Goal: Task Accomplishment & Management: Manage account settings

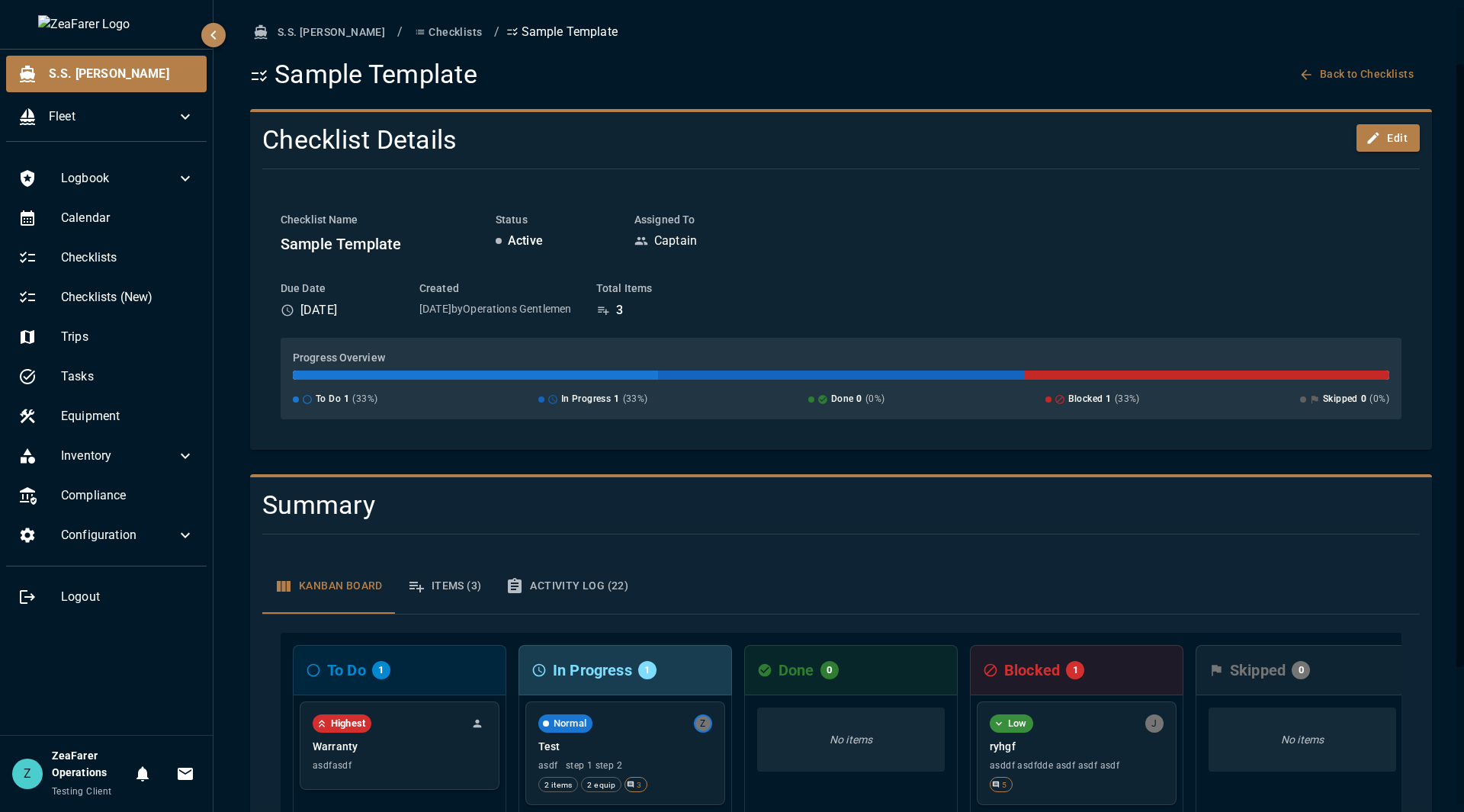
scroll to position [77, 0]
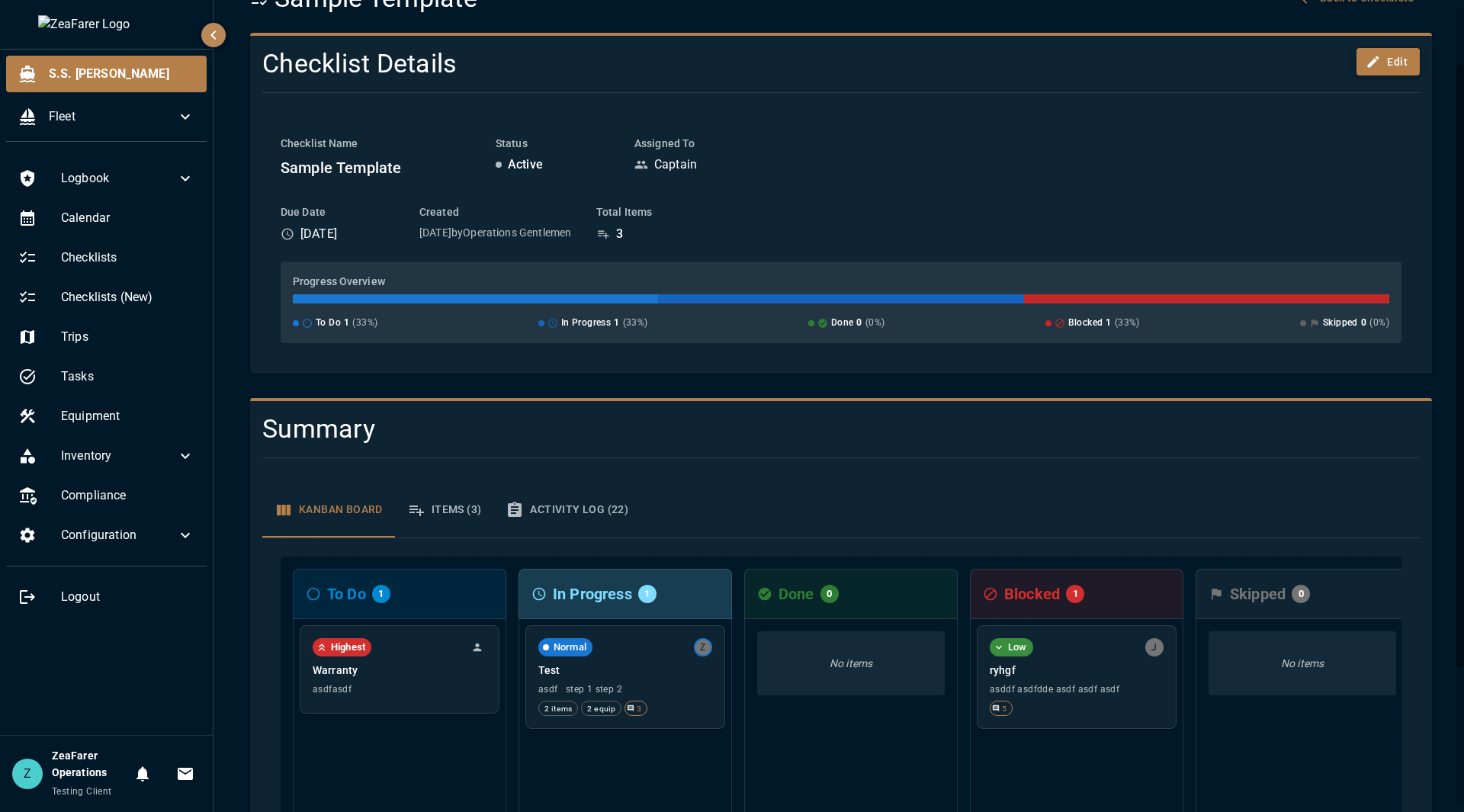
click at [1391, 51] on button "Edit" at bounding box center [1388, 62] width 63 height 28
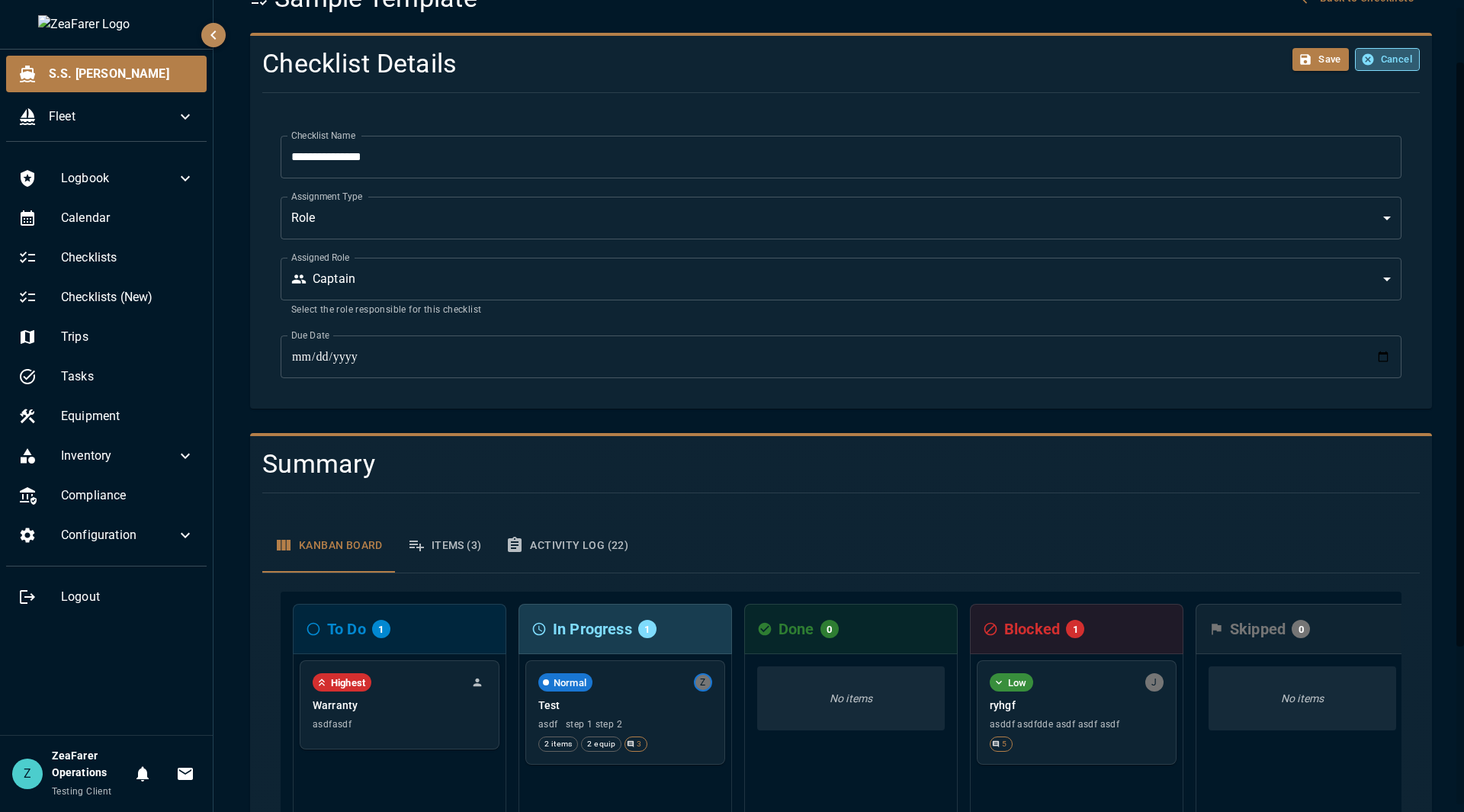
click at [1368, 56] on button "Cancel" at bounding box center [1387, 59] width 65 height 24
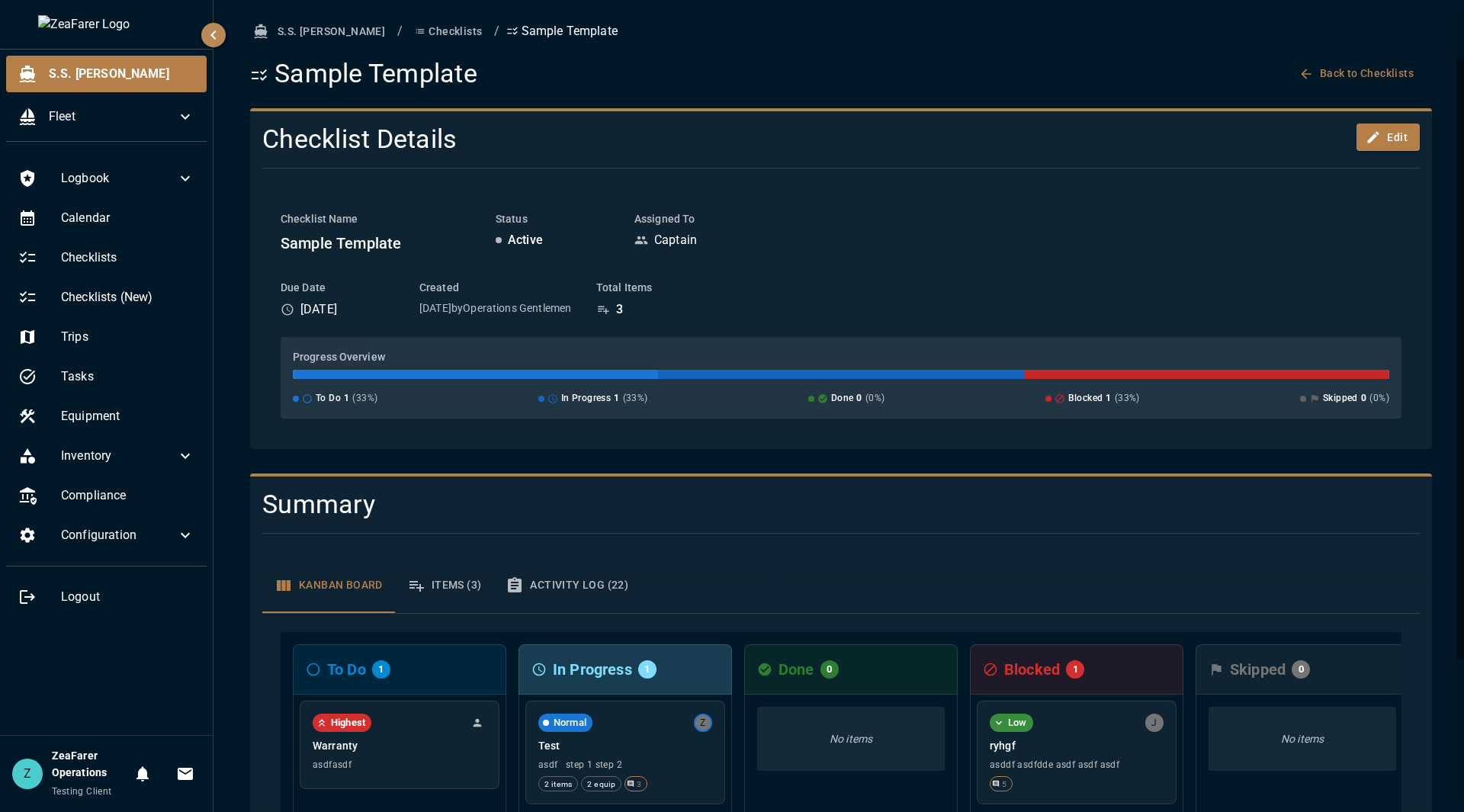
scroll to position [0, 0]
click at [409, 29] on button "Checklists" at bounding box center [448, 32] width 79 height 28
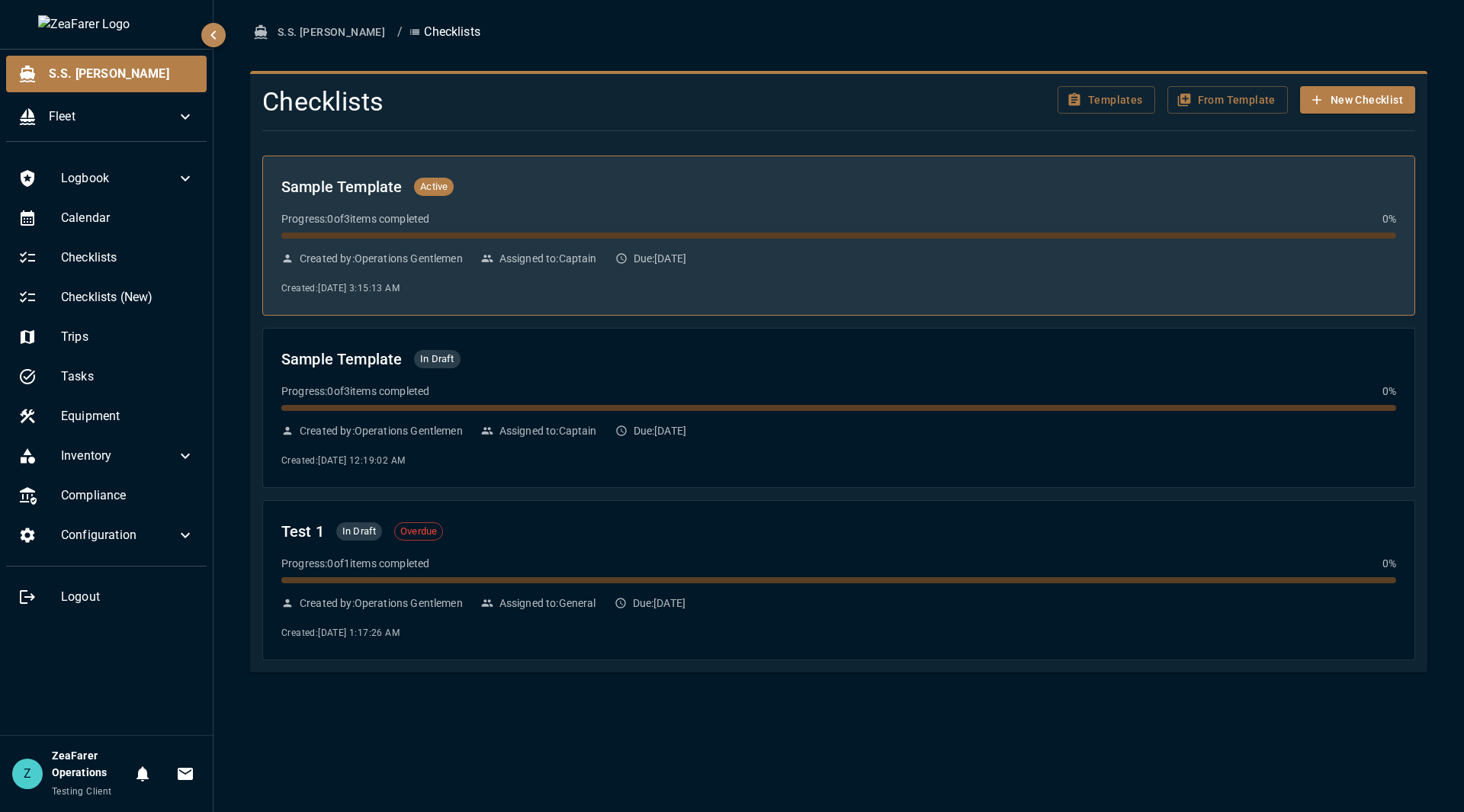
click at [989, 205] on div "Sample Template Active Progress: 0 of 3 items completed 0 % Created by: Operati…" at bounding box center [838, 236] width 1115 height 122
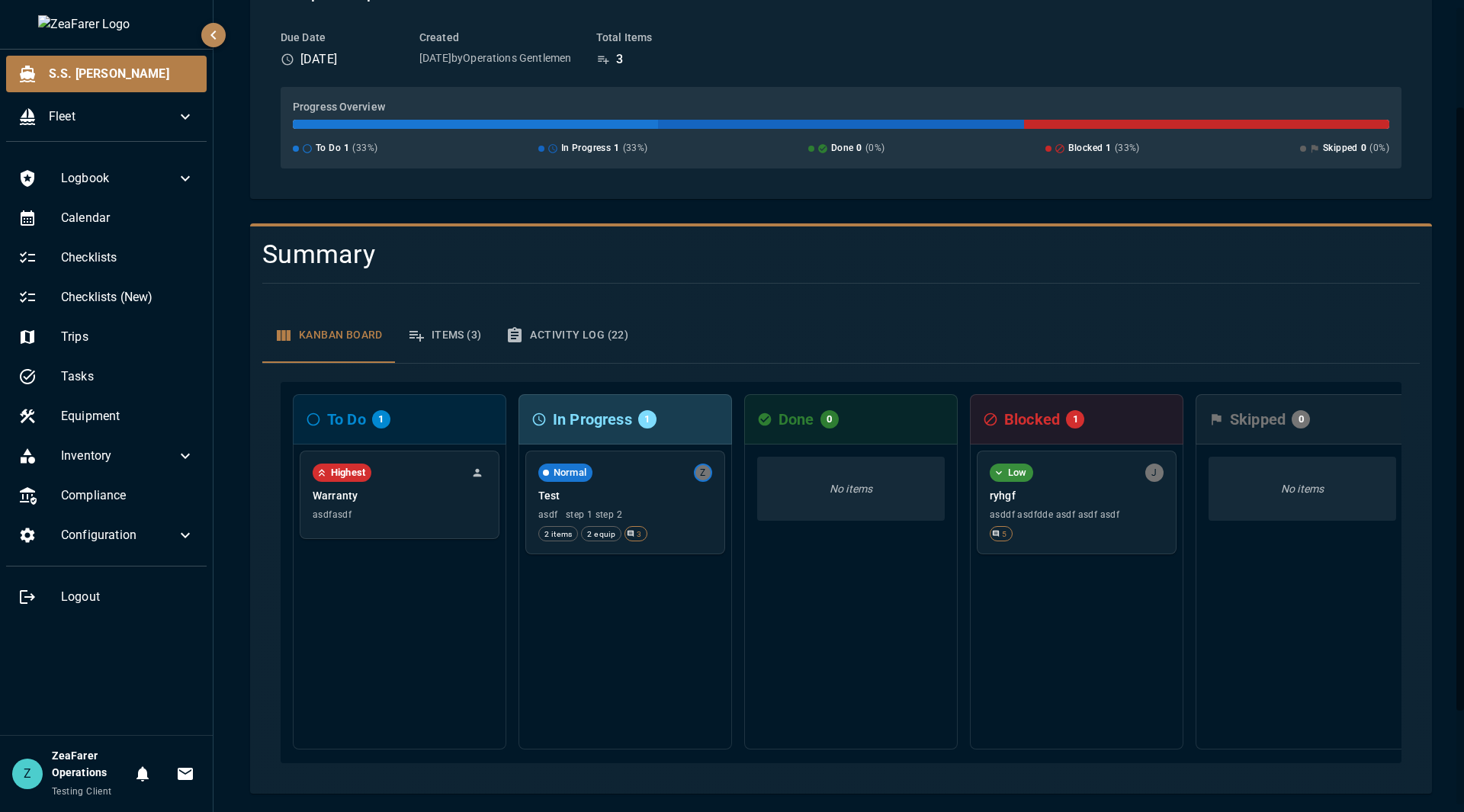
scroll to position [260, 0]
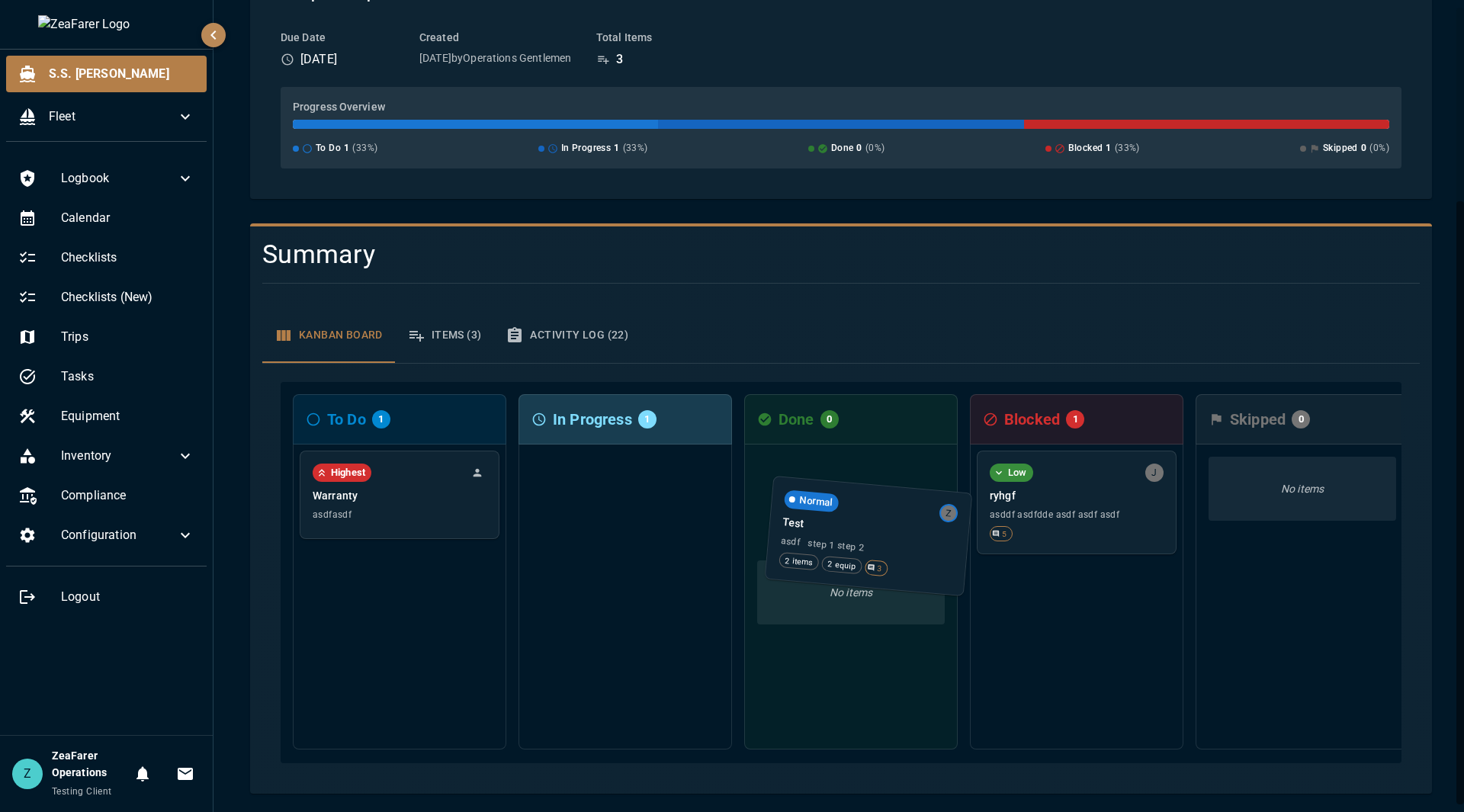
drag, startPoint x: 639, startPoint y: 481, endPoint x: 886, endPoint y: 526, distance: 251.1
click at [886, 526] on div "To Do 1 Highest Warranty asdfasdf In Progress 1 Normal Z Test asdf step 1 step …" at bounding box center [841, 572] width 1121 height 382
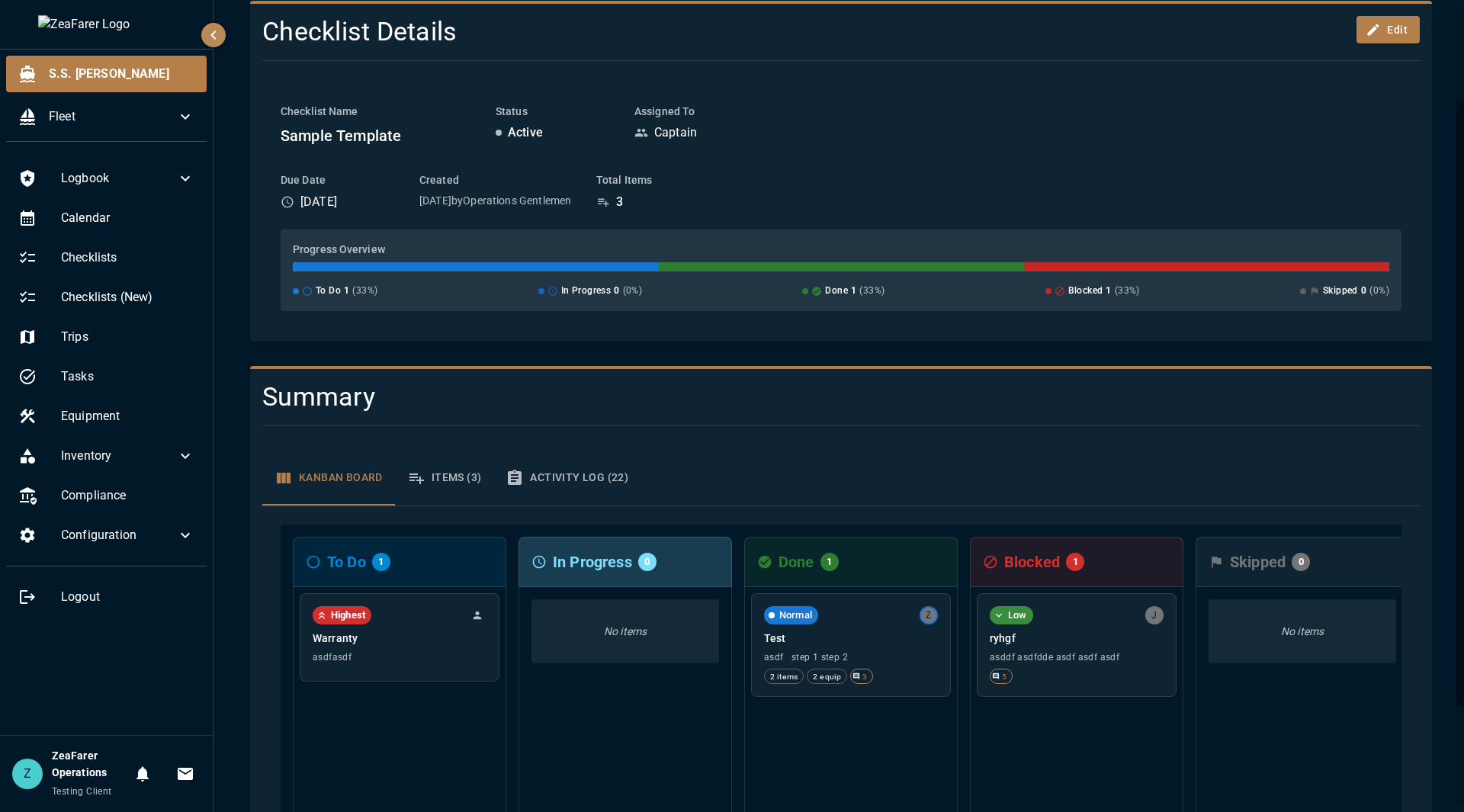
scroll to position [108, 0]
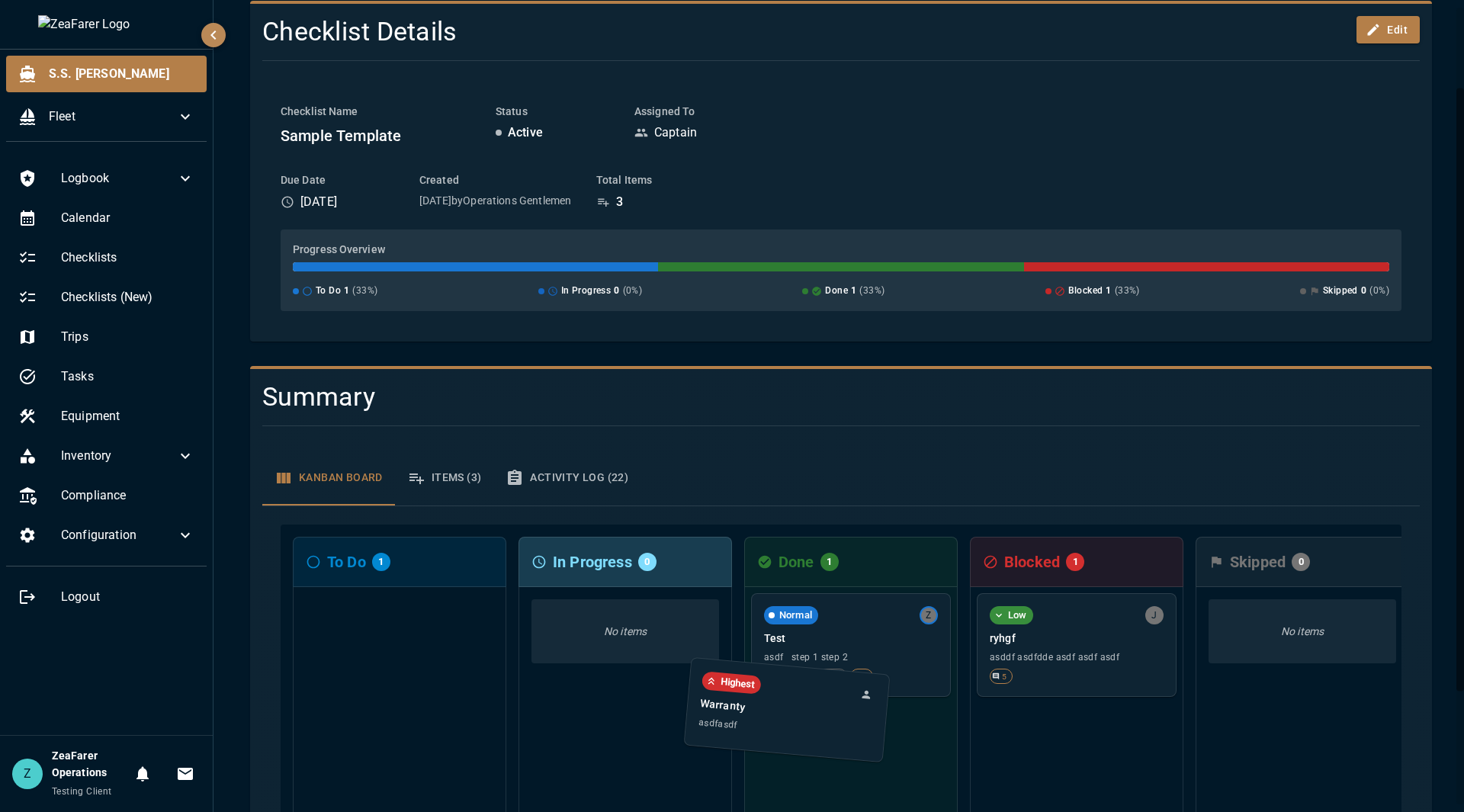
drag, startPoint x: 446, startPoint y: 628, endPoint x: 884, endPoint y: 728, distance: 449.3
click at [884, 730] on div "To Do 1 Highest Warranty asdfasdf In Progress 0 No items Done 1 Normal Z Test a…" at bounding box center [841, 715] width 1121 height 382
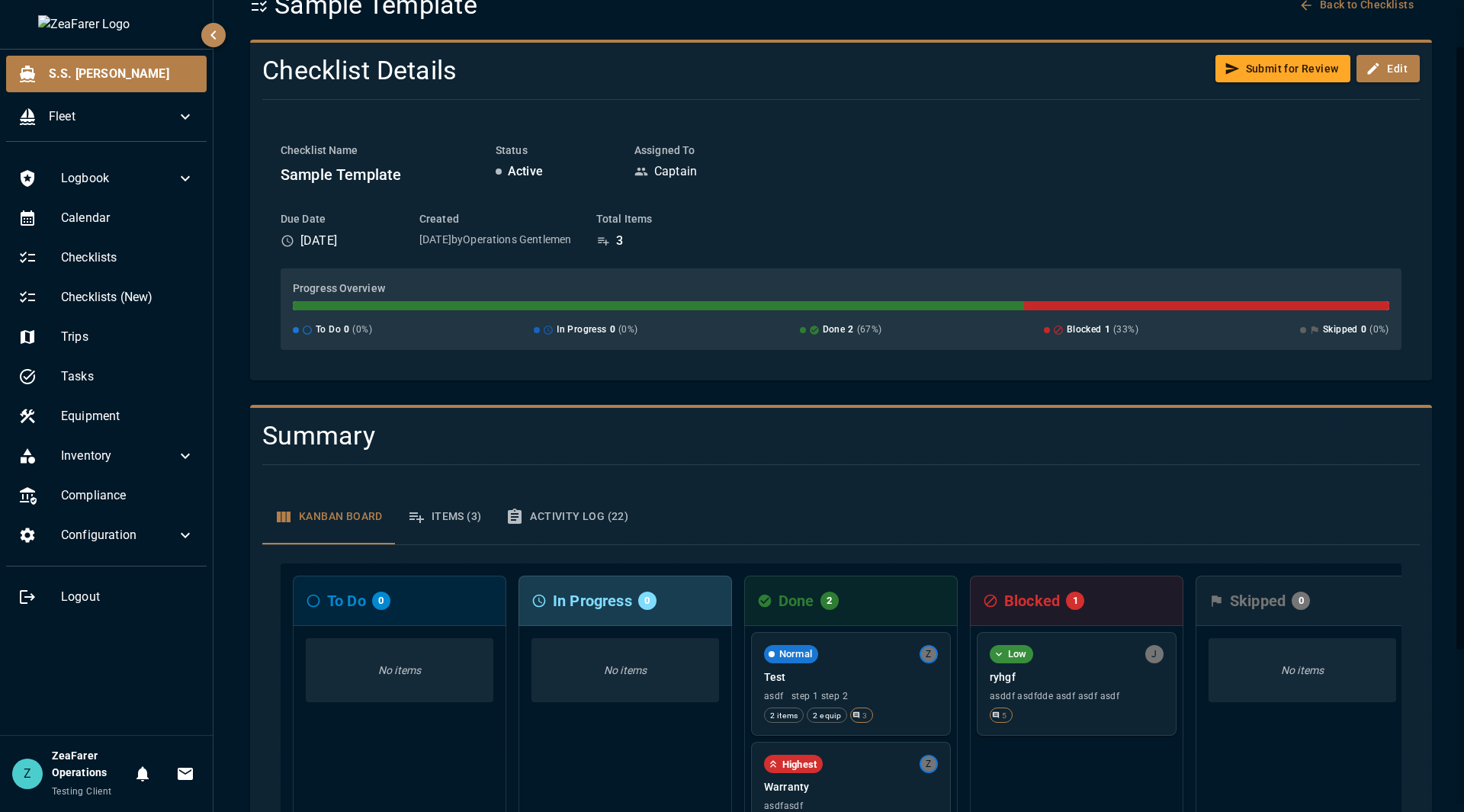
scroll to position [0, 0]
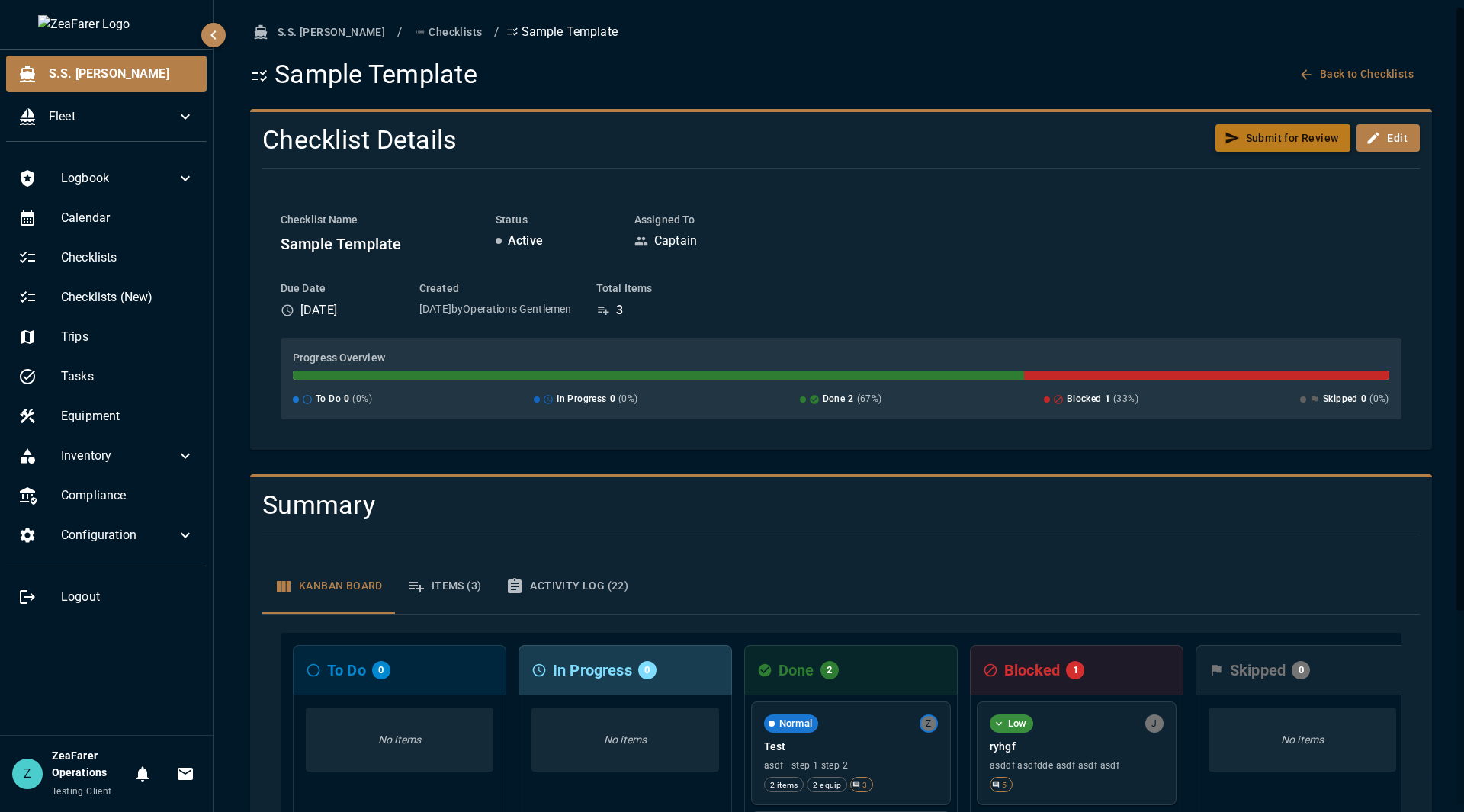
click at [1266, 141] on button "Submit for Review" at bounding box center [1283, 138] width 136 height 28
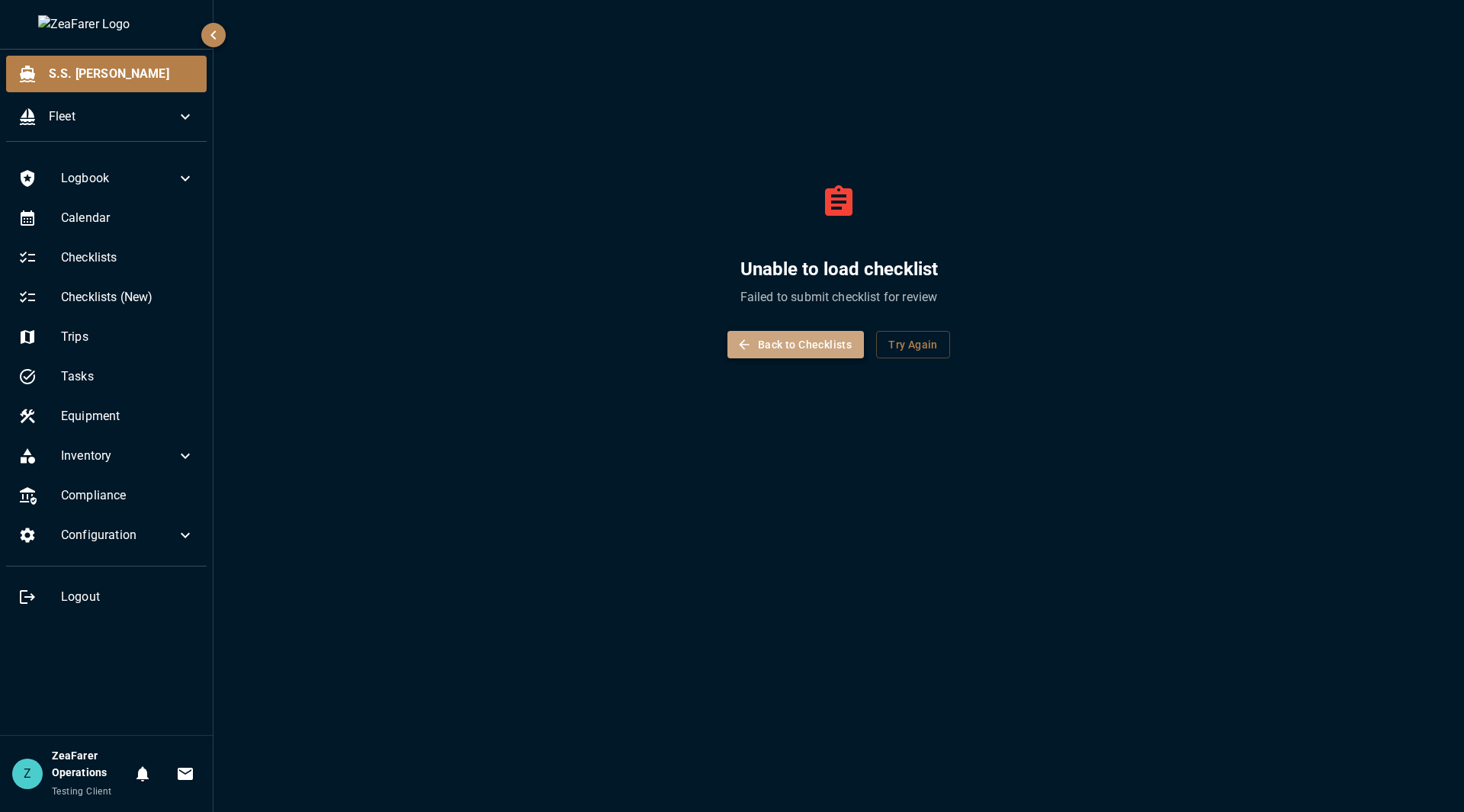
click at [847, 350] on button "Back to Checklists" at bounding box center [796, 345] width 137 height 28
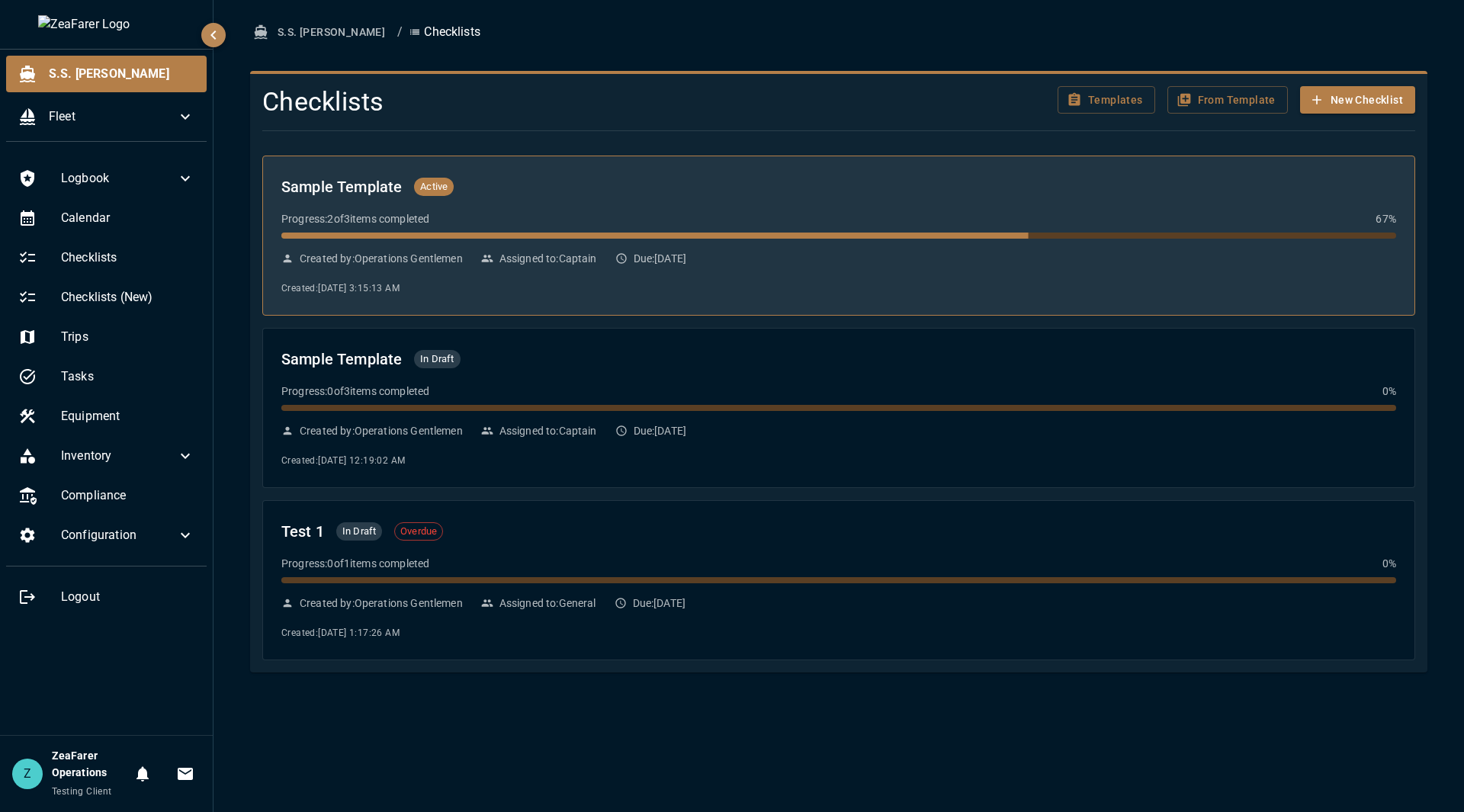
click at [645, 209] on div "Sample Template Active Progress: 2 of 3 items completed 67 % Created by: Operat…" at bounding box center [838, 236] width 1115 height 122
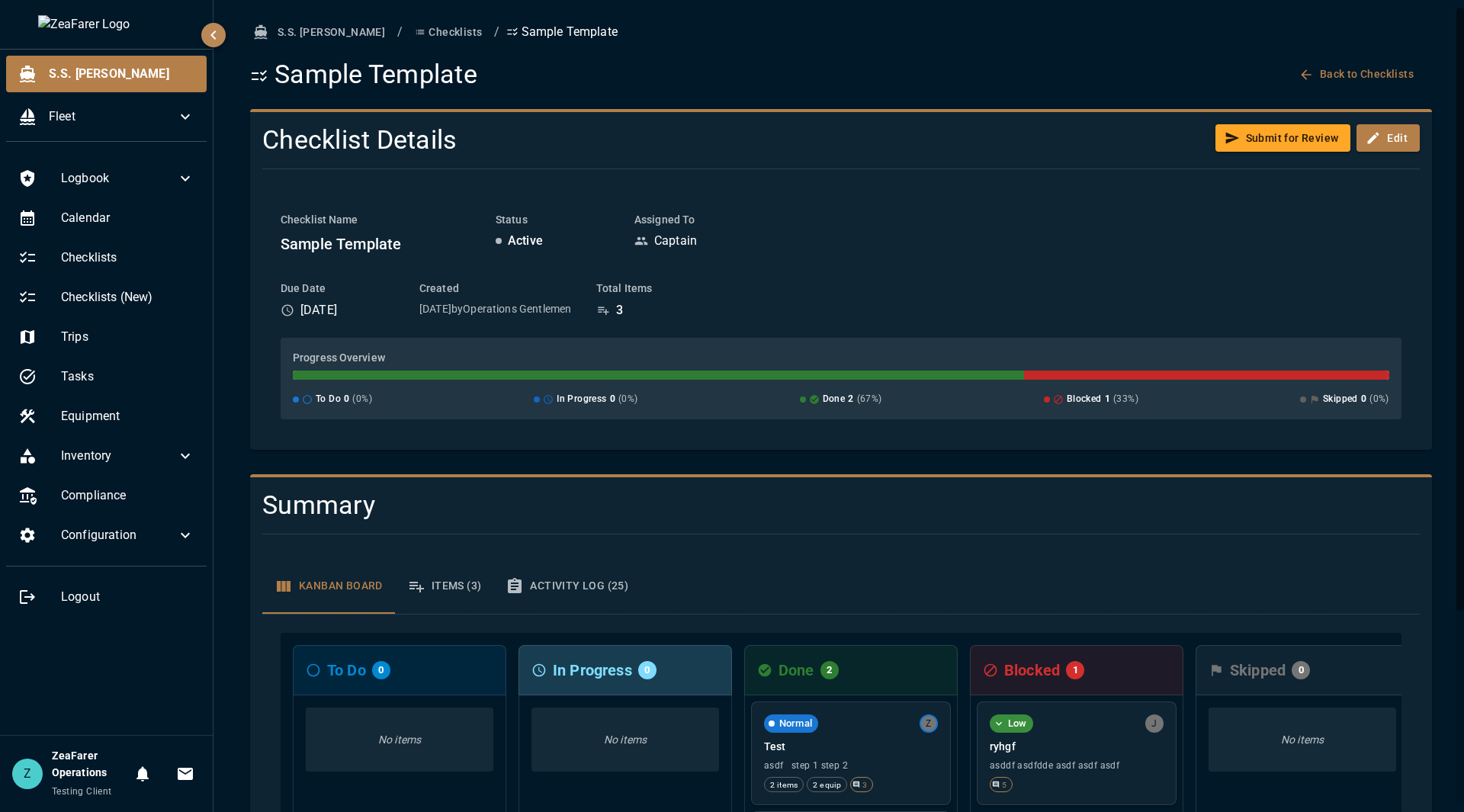
click at [409, 32] on button "Checklists" at bounding box center [448, 32] width 79 height 28
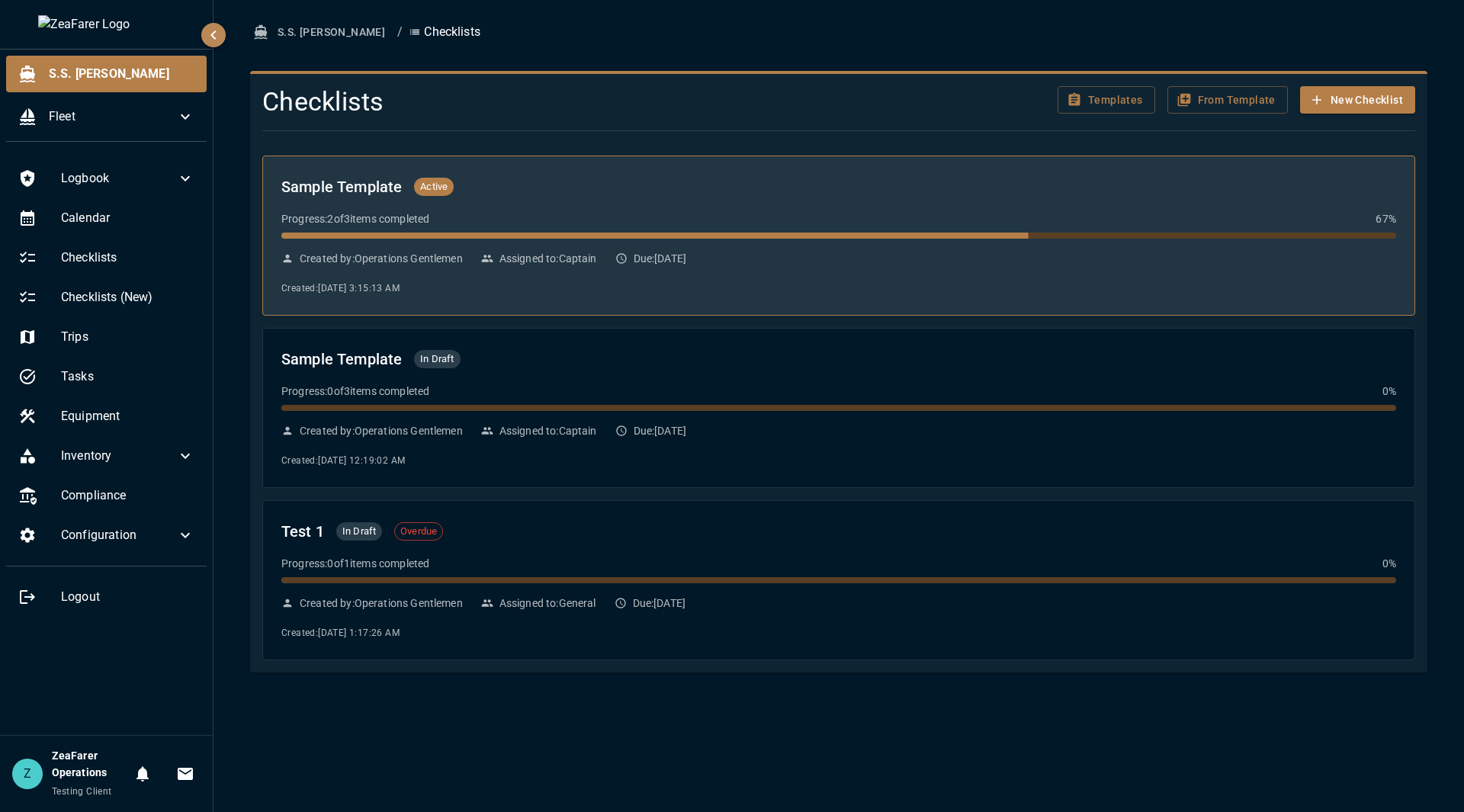
click at [842, 216] on div "Progress: 2 of 3 items completed 67 %" at bounding box center [838, 218] width 1115 height 16
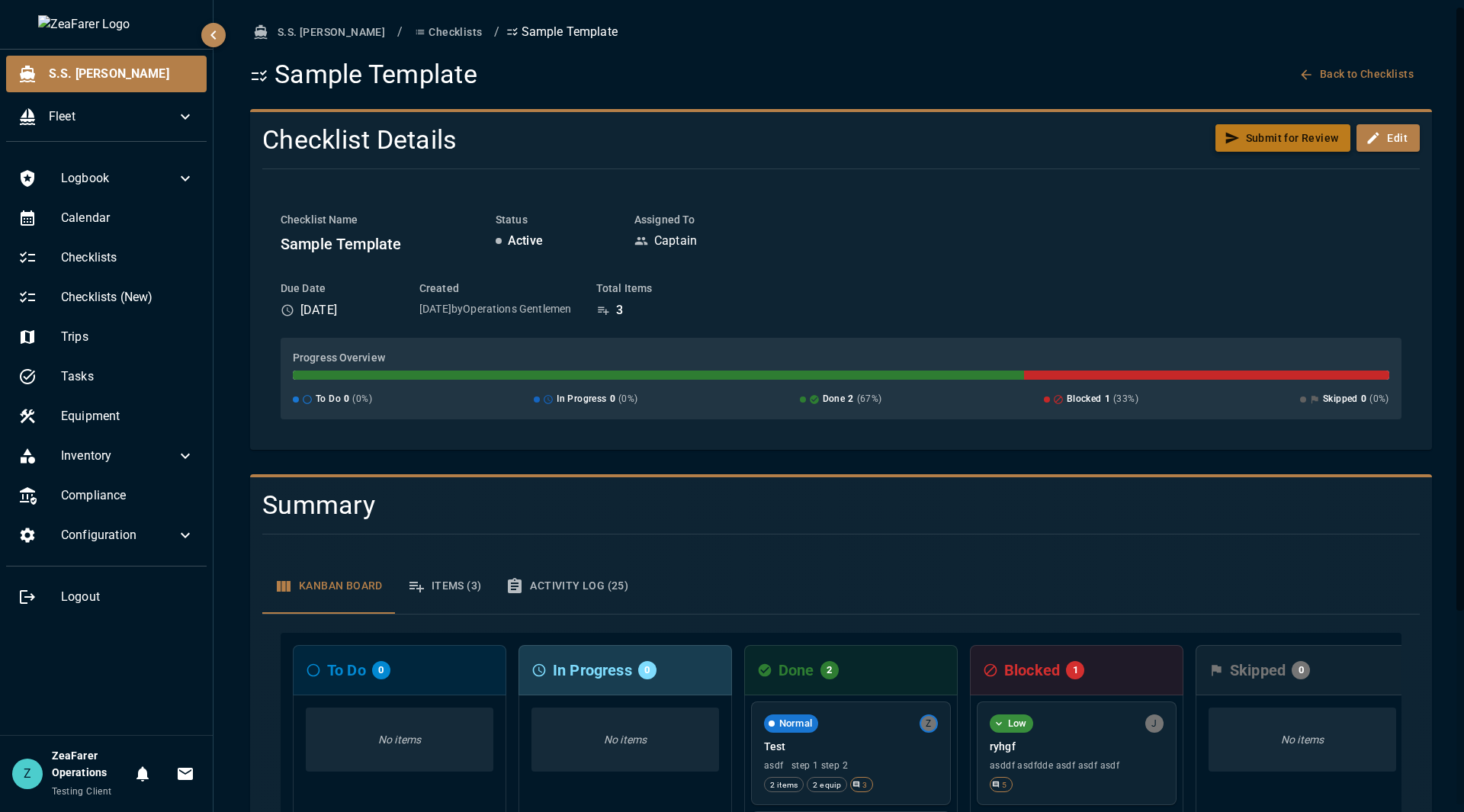
click at [1270, 138] on button "Submit for Review" at bounding box center [1283, 138] width 136 height 28
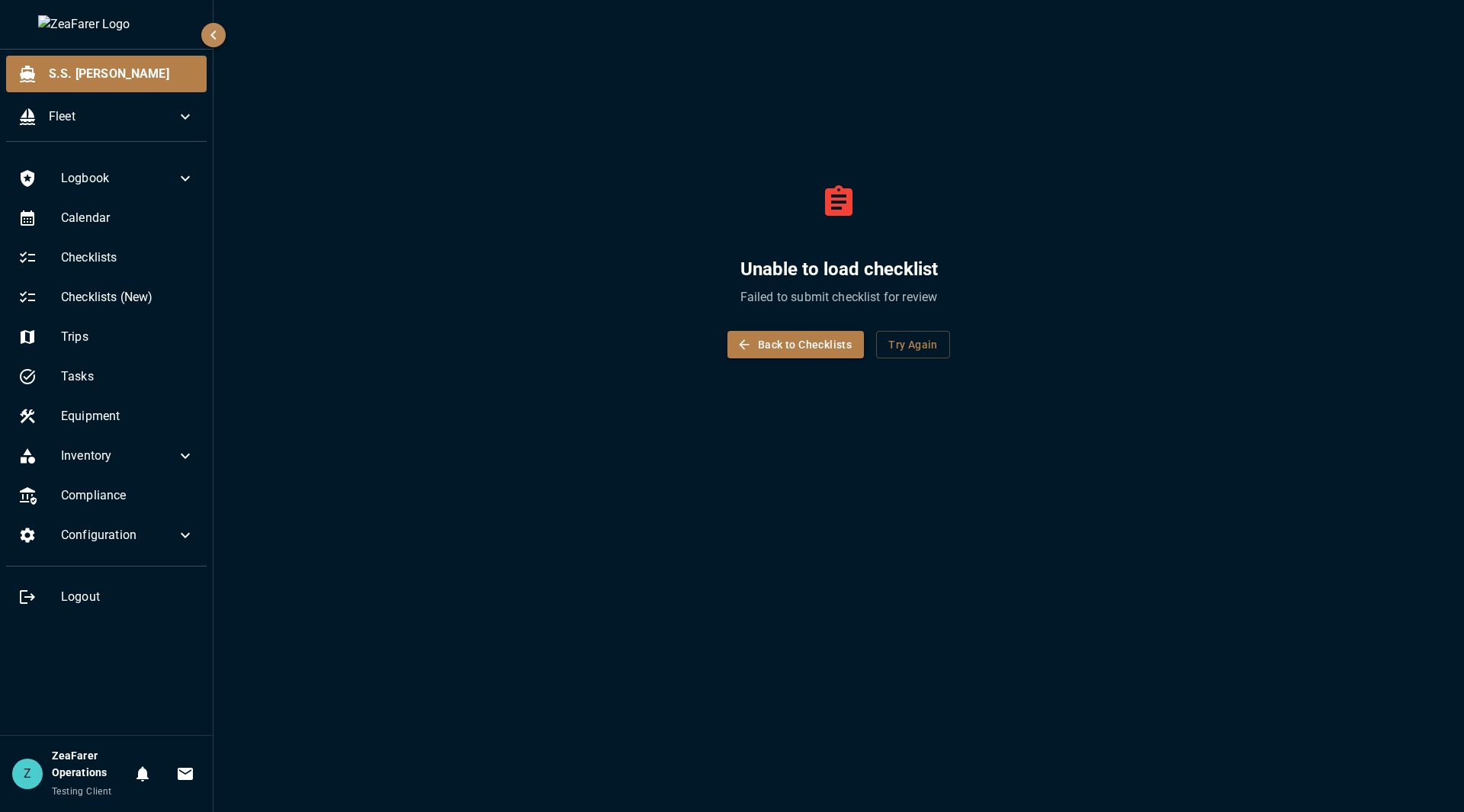
click at [798, 333] on button "Back to Checklists" at bounding box center [796, 345] width 137 height 28
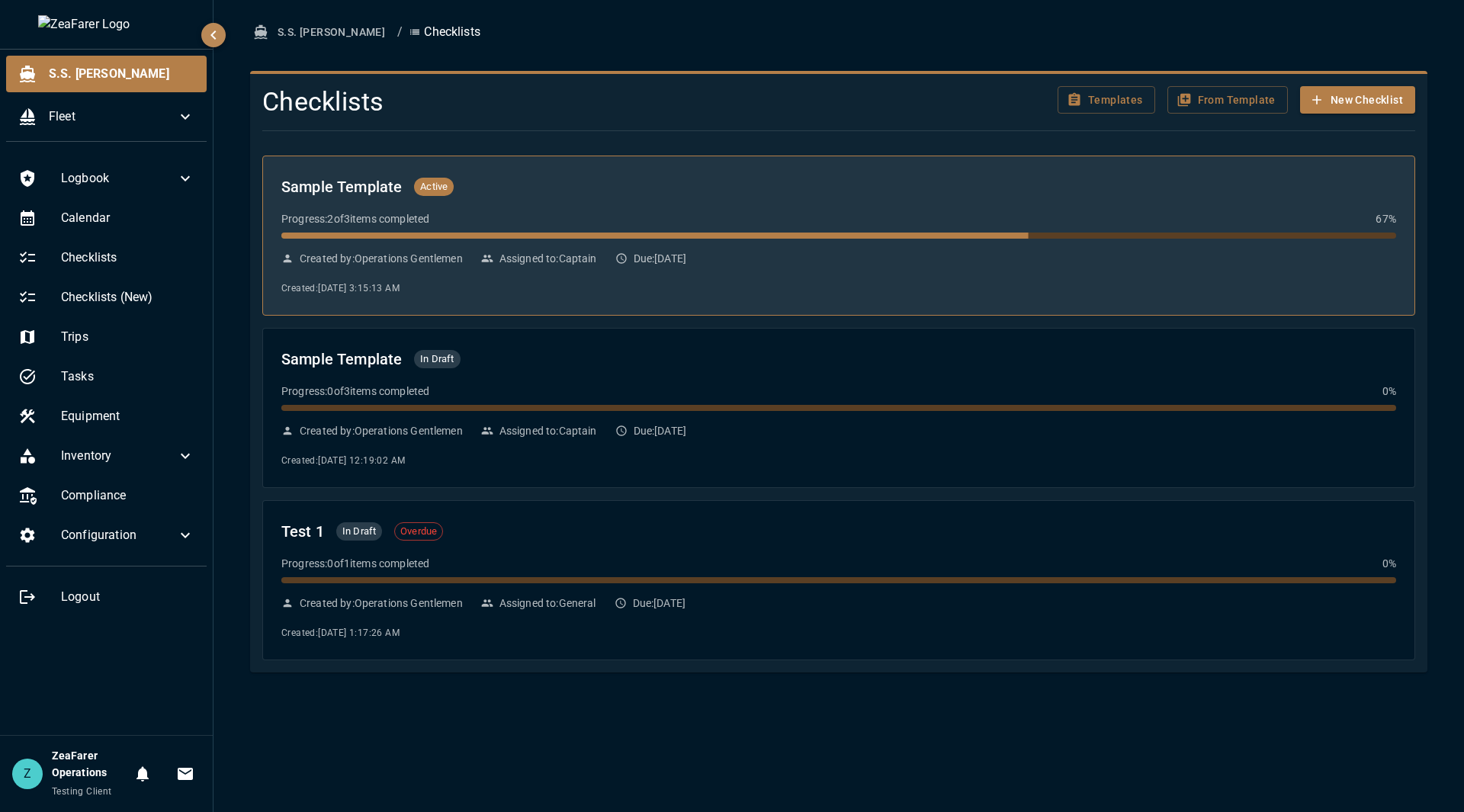
click at [1235, 205] on div "Sample Template Active Progress: 2 of 3 items completed 67 % Created by: Operat…" at bounding box center [838, 236] width 1115 height 122
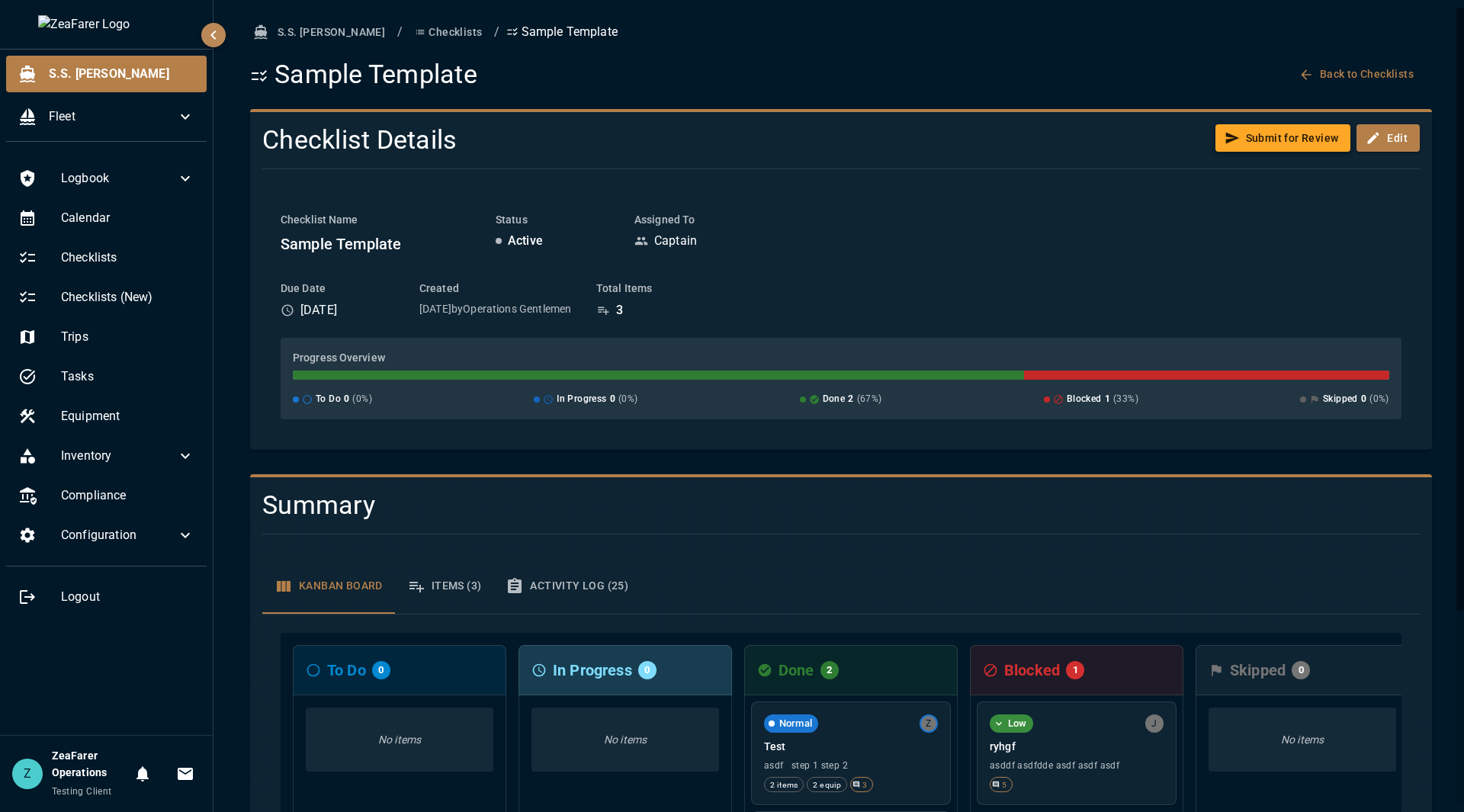
click at [1293, 142] on button "Submit for Review" at bounding box center [1283, 138] width 136 height 28
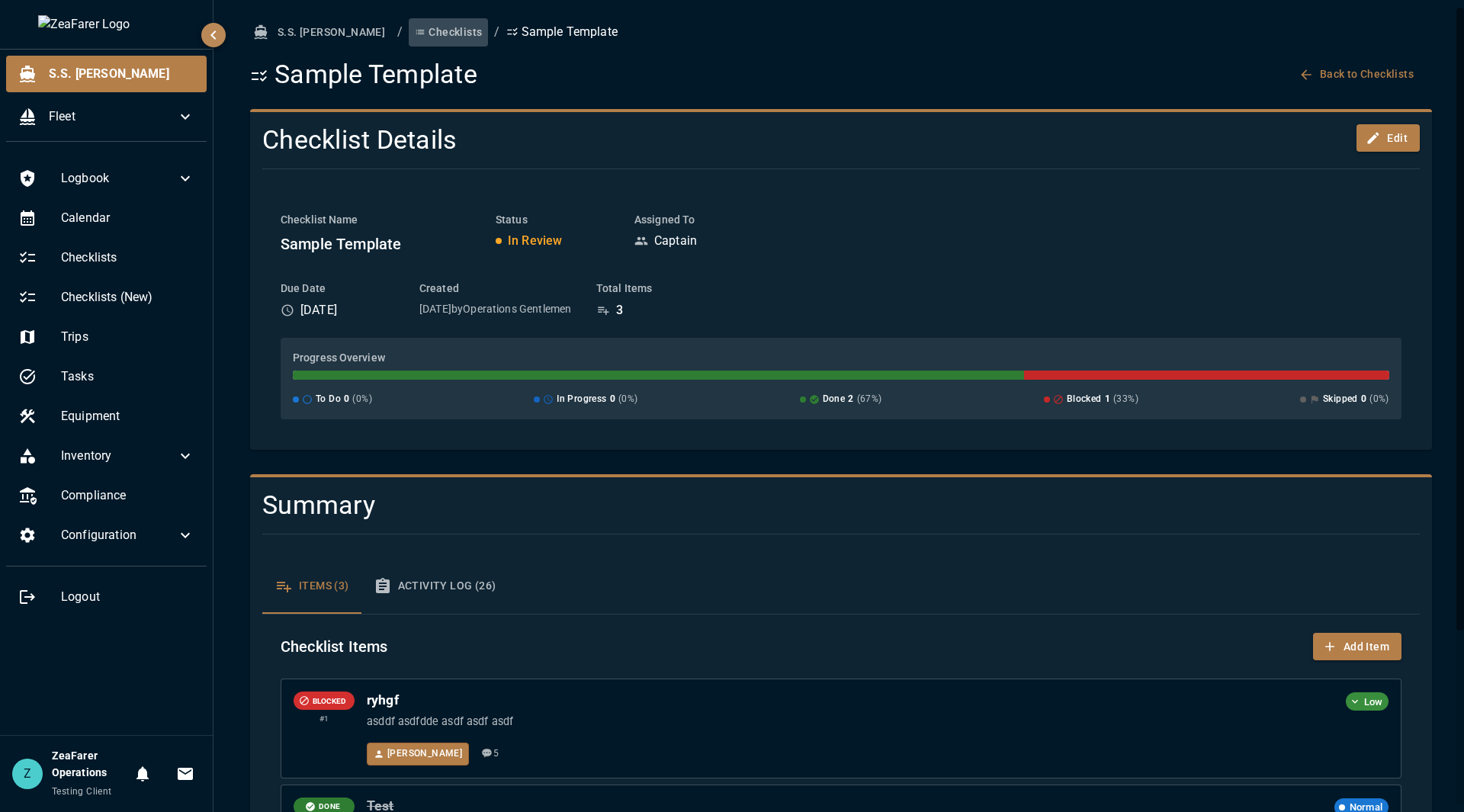
click at [409, 39] on button "Checklists" at bounding box center [448, 32] width 79 height 28
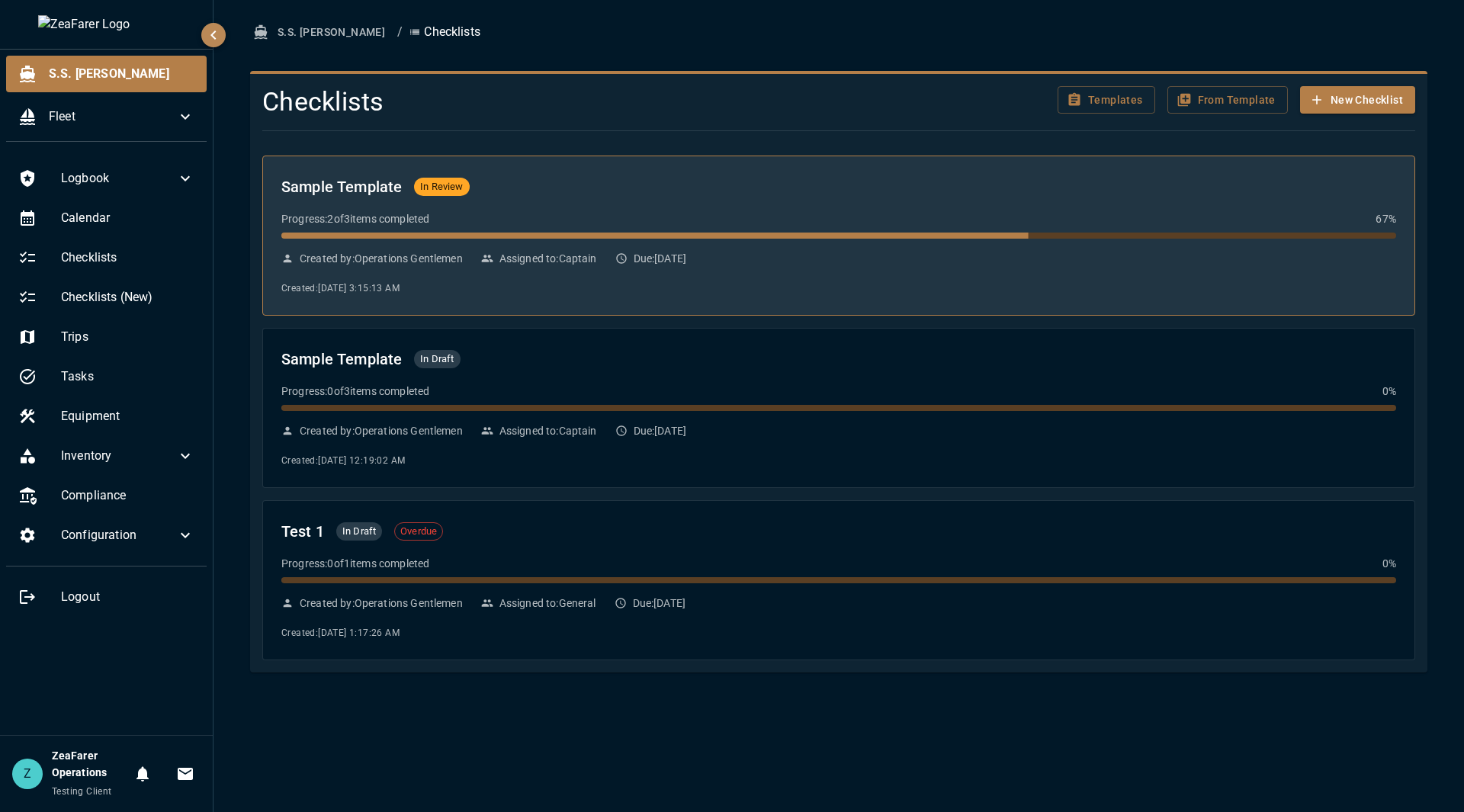
click at [654, 235] on span at bounding box center [471, 235] width 1115 height 6
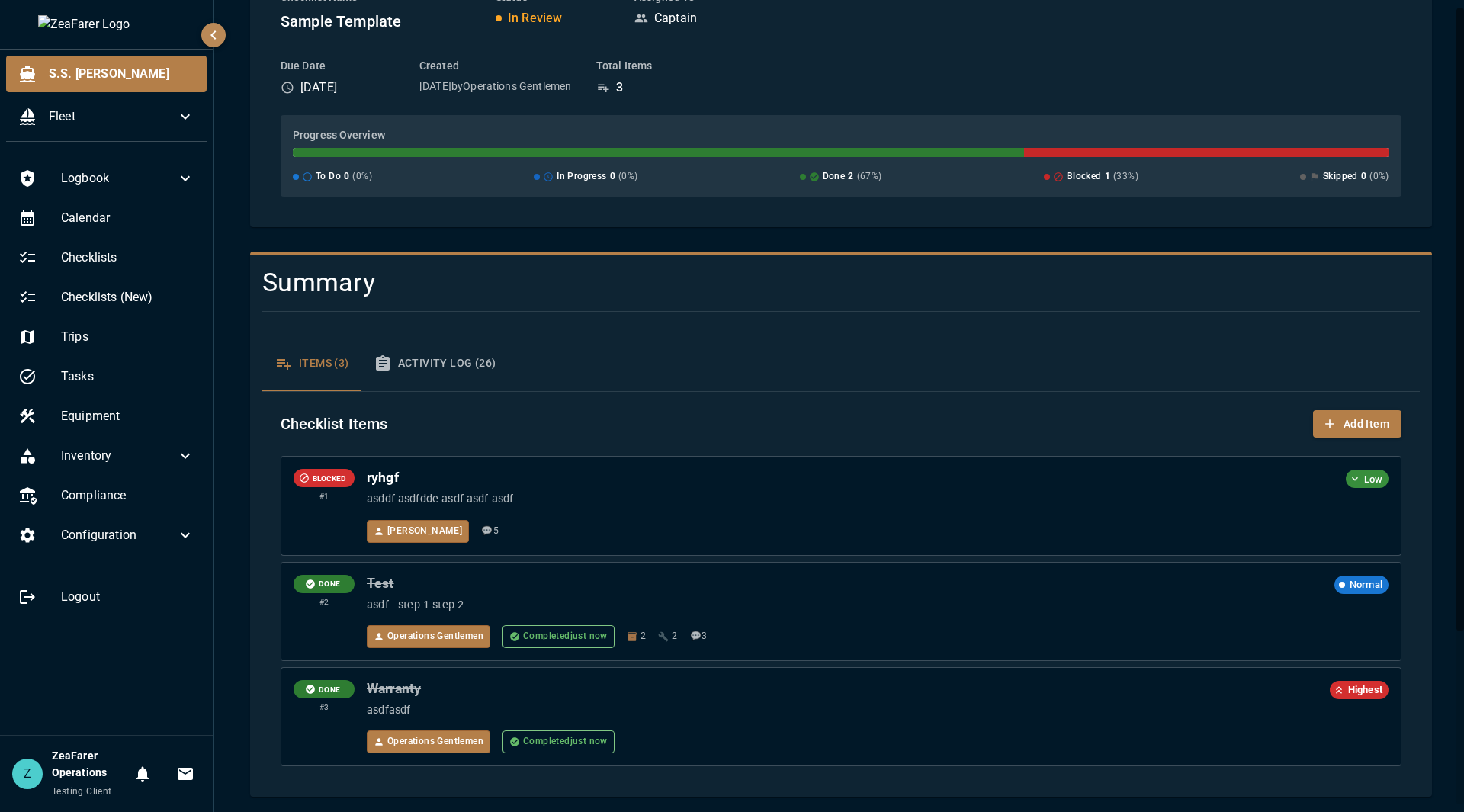
scroll to position [228, 0]
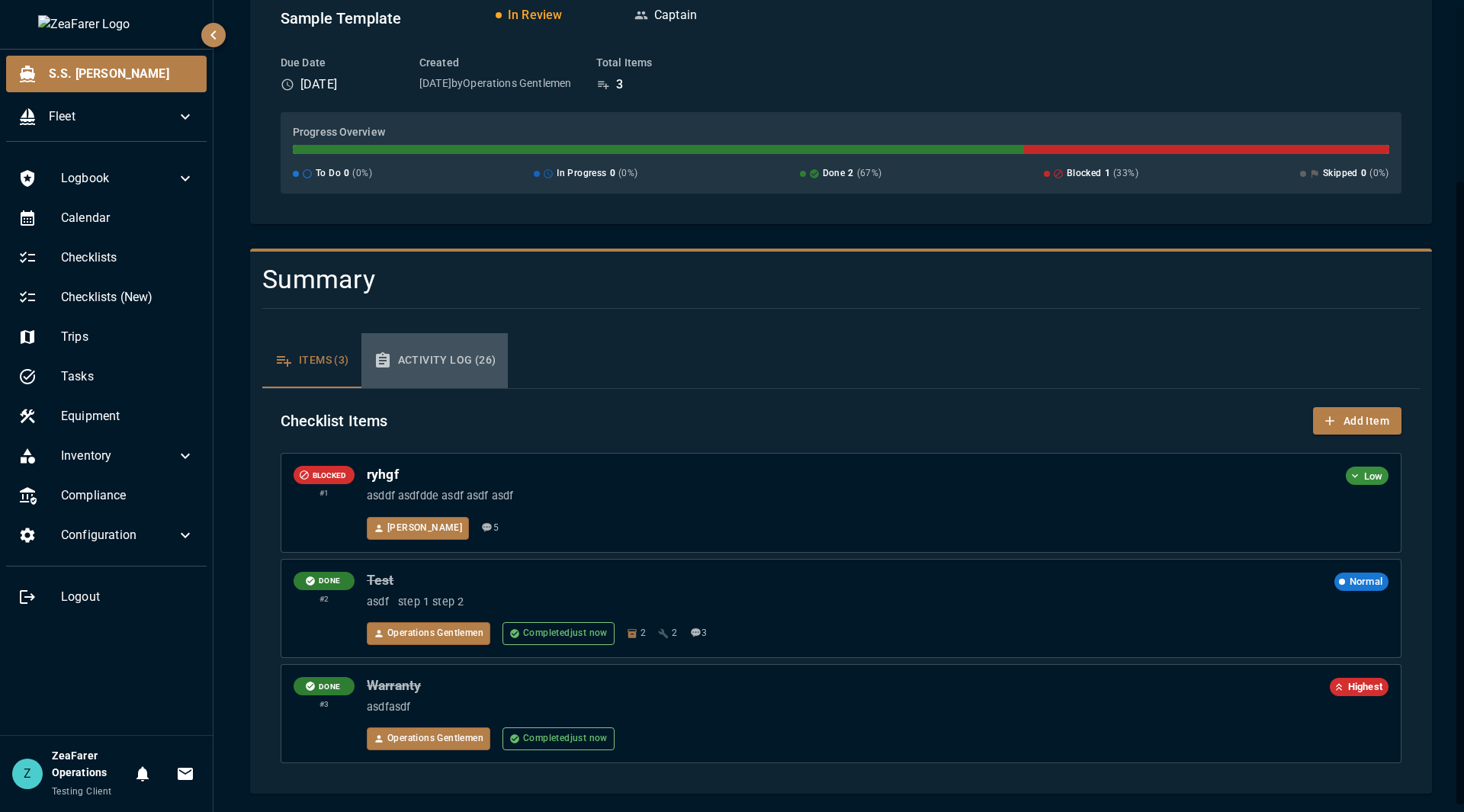
click at [471, 361] on button "Activity Log (26)" at bounding box center [435, 360] width 148 height 55
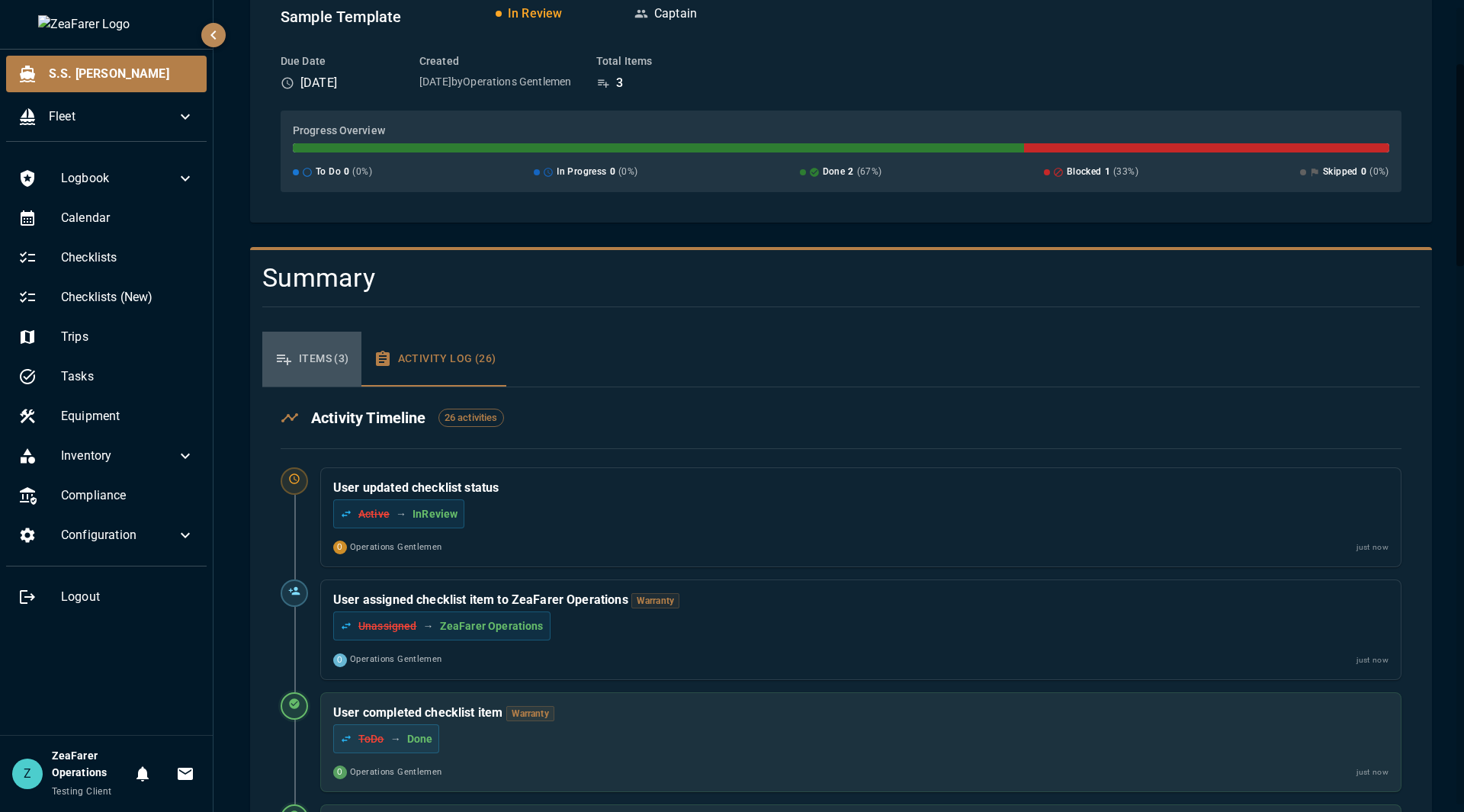
click at [314, 371] on button "Items (3)" at bounding box center [312, 359] width 99 height 55
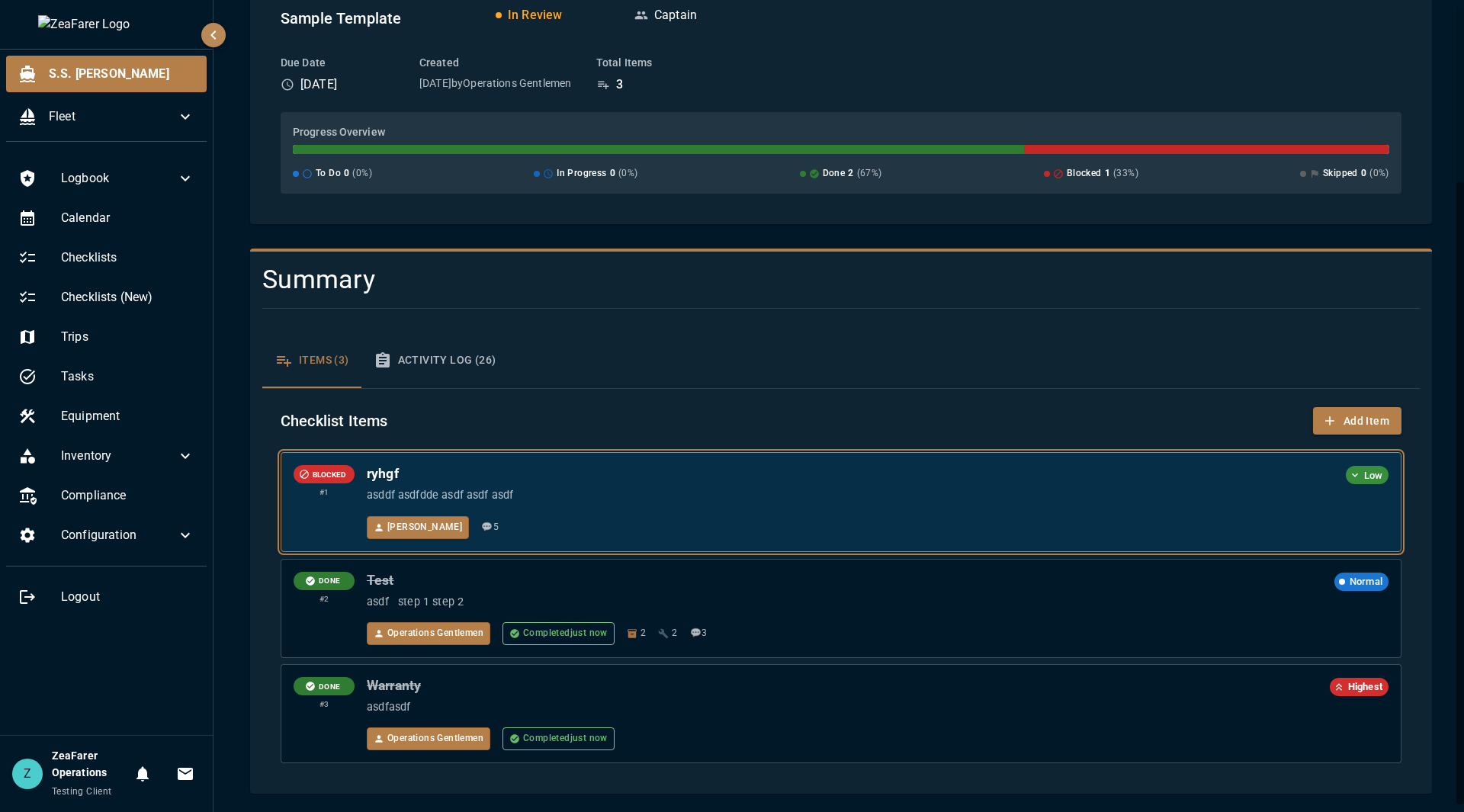
click at [792, 483] on div "ryhgf Low" at bounding box center [878, 474] width 1022 height 19
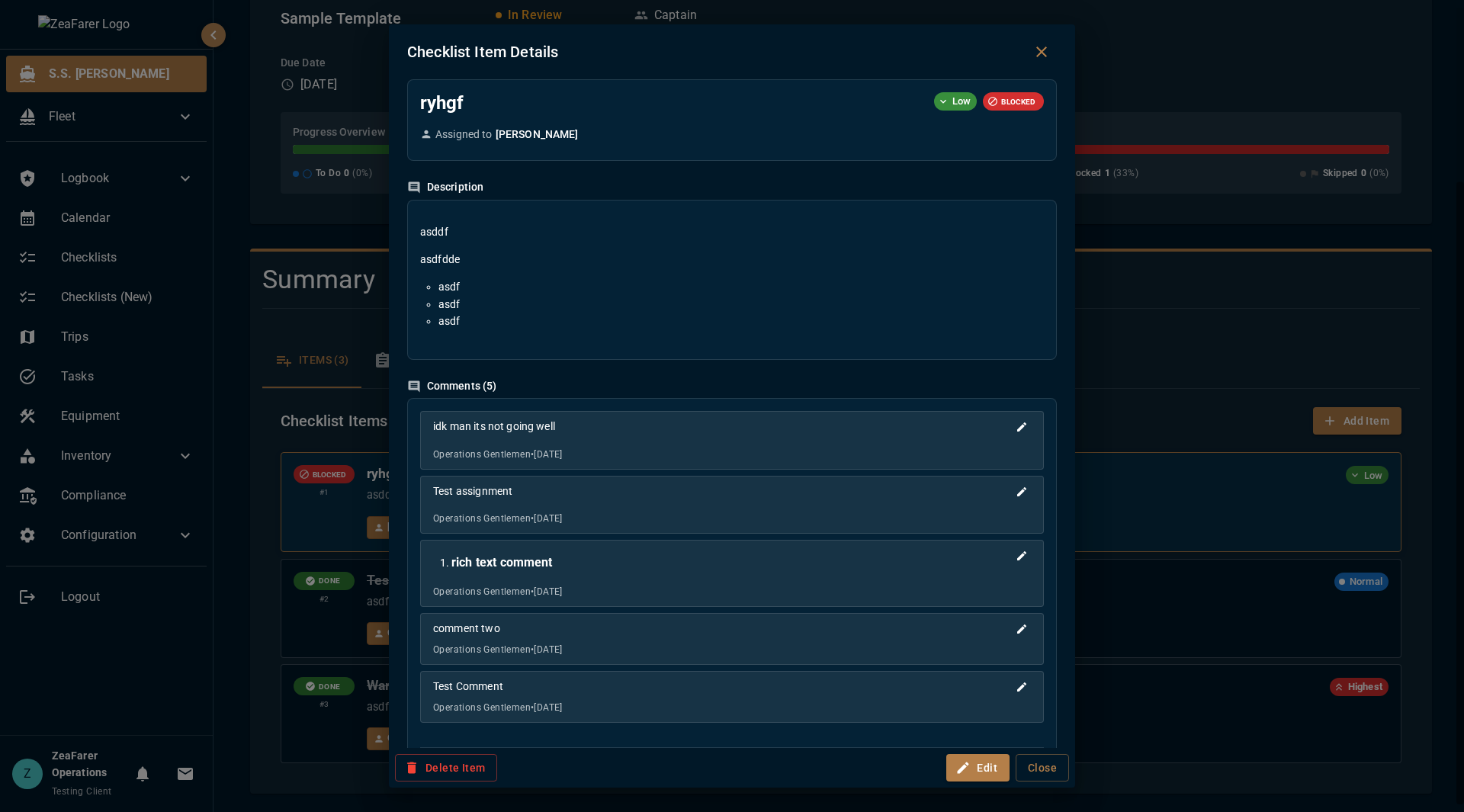
scroll to position [0, 0]
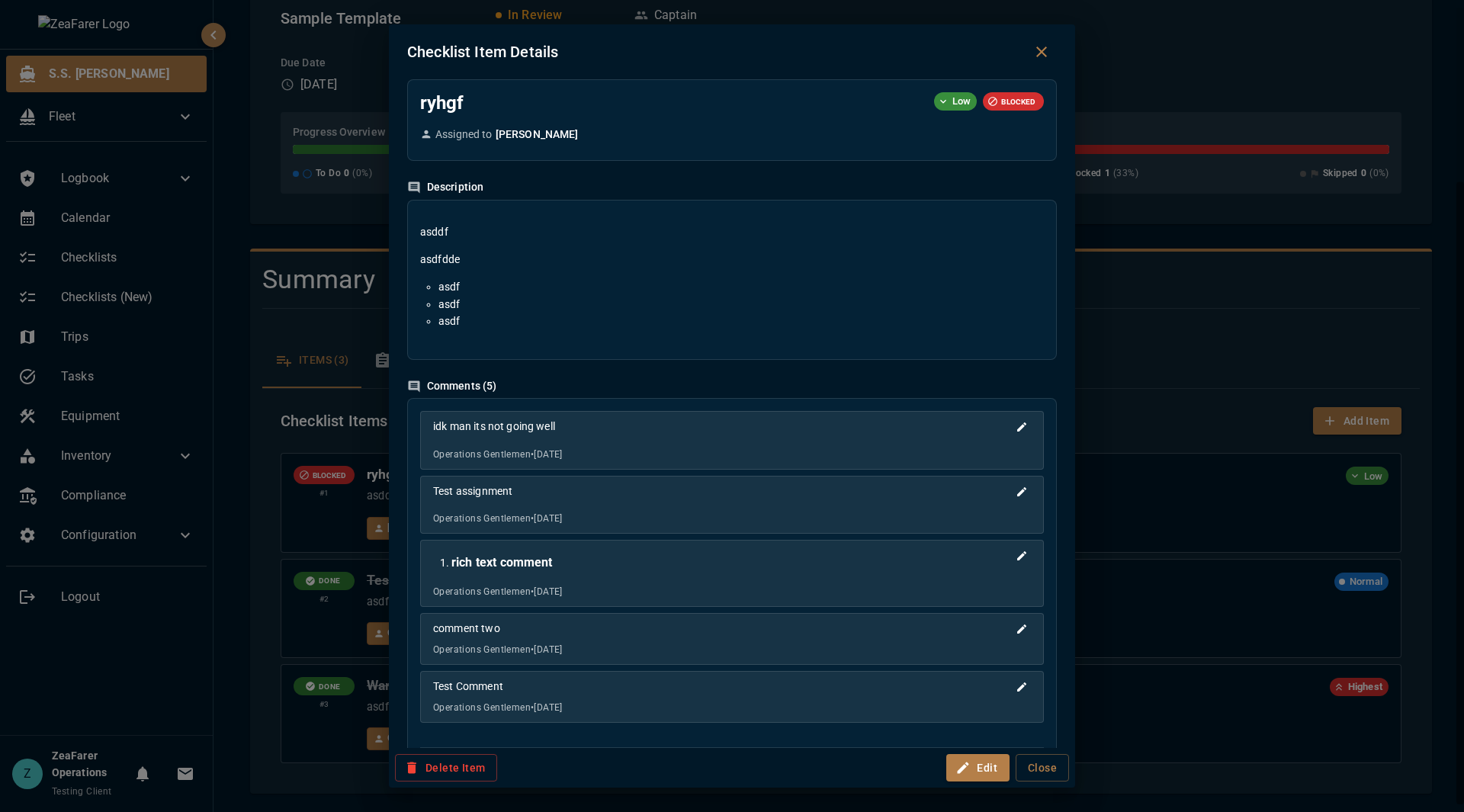
click at [1201, 503] on div "Checklist Item Details ryhgf Low BLOCKED Assigned to [PERSON_NAME] Description …" at bounding box center [732, 406] width 1464 height 812
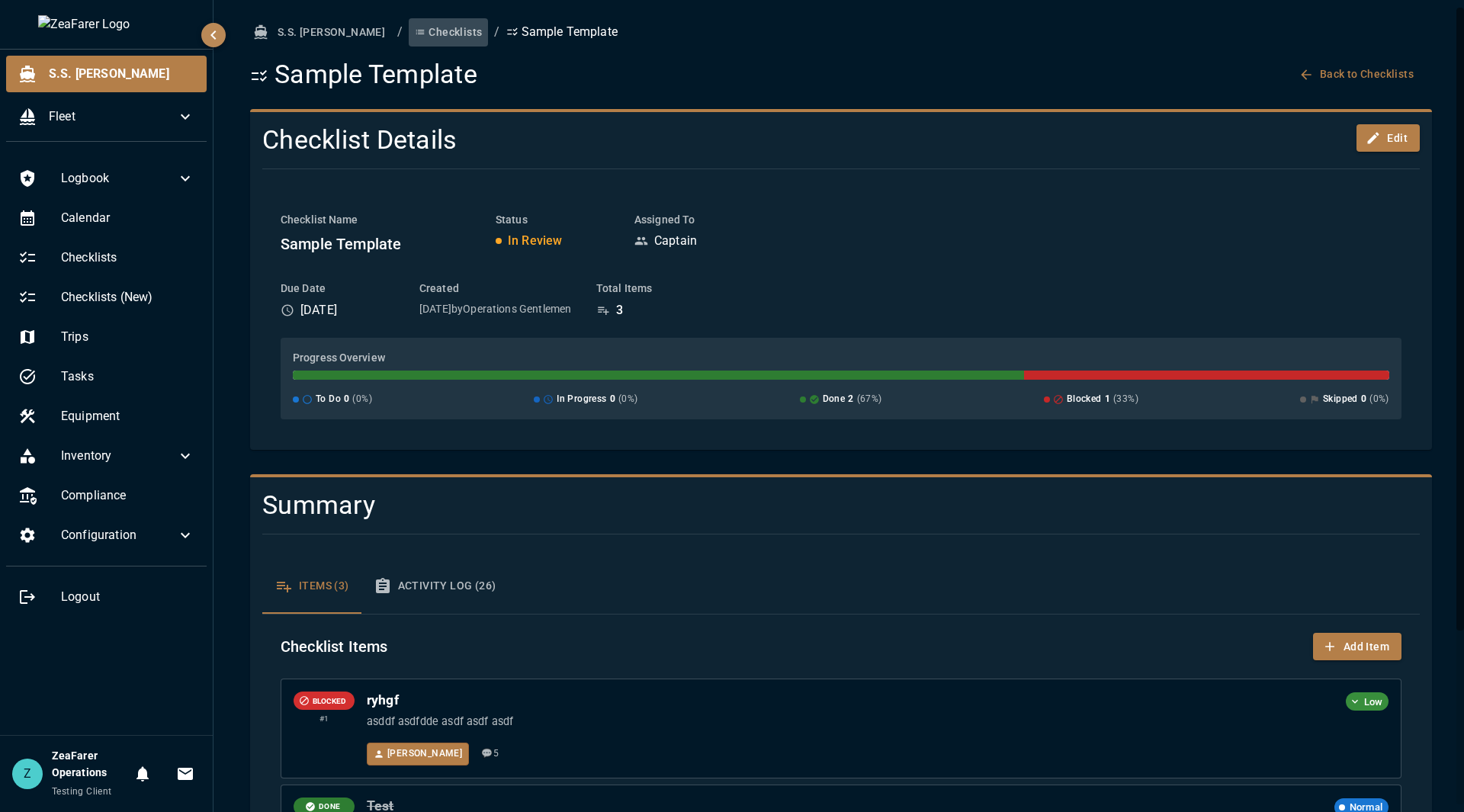
click at [411, 34] on button "Checklists" at bounding box center [448, 32] width 79 height 28
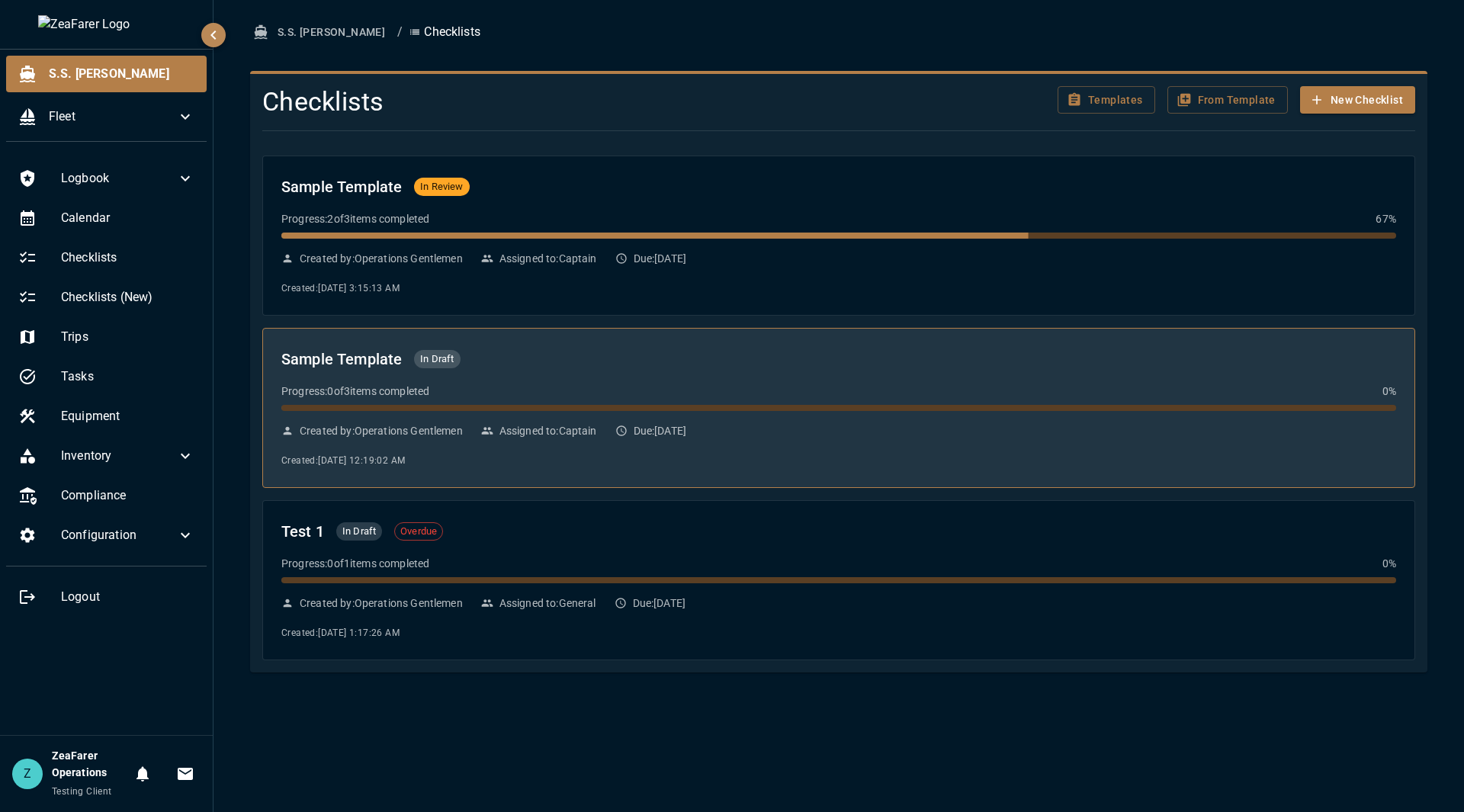
click at [895, 433] on div "Created by: Operations Gentlemen Assigned to: Captain Due: [DATE]" at bounding box center [838, 430] width 1115 height 16
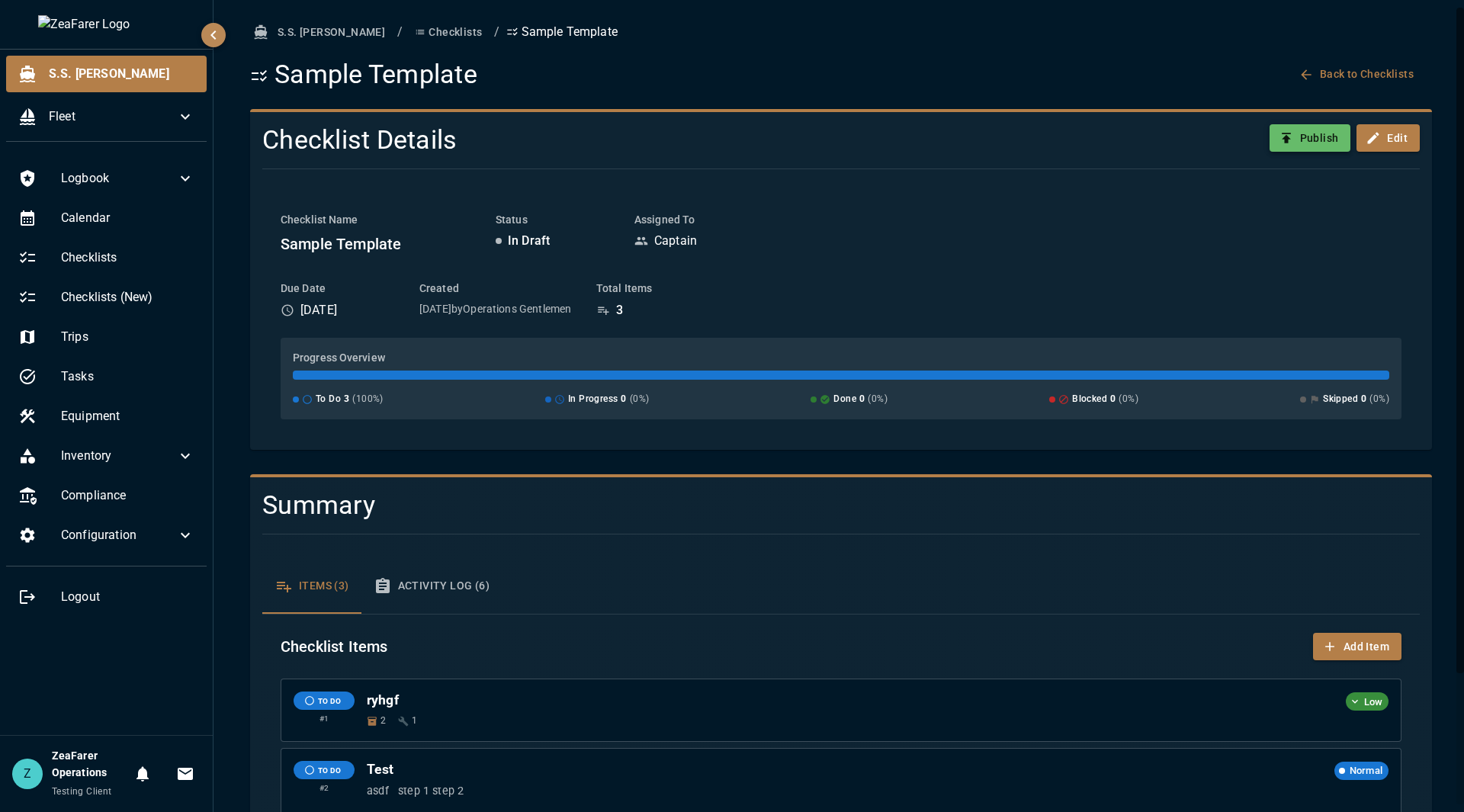
click at [1308, 144] on button "Publish" at bounding box center [1310, 138] width 82 height 28
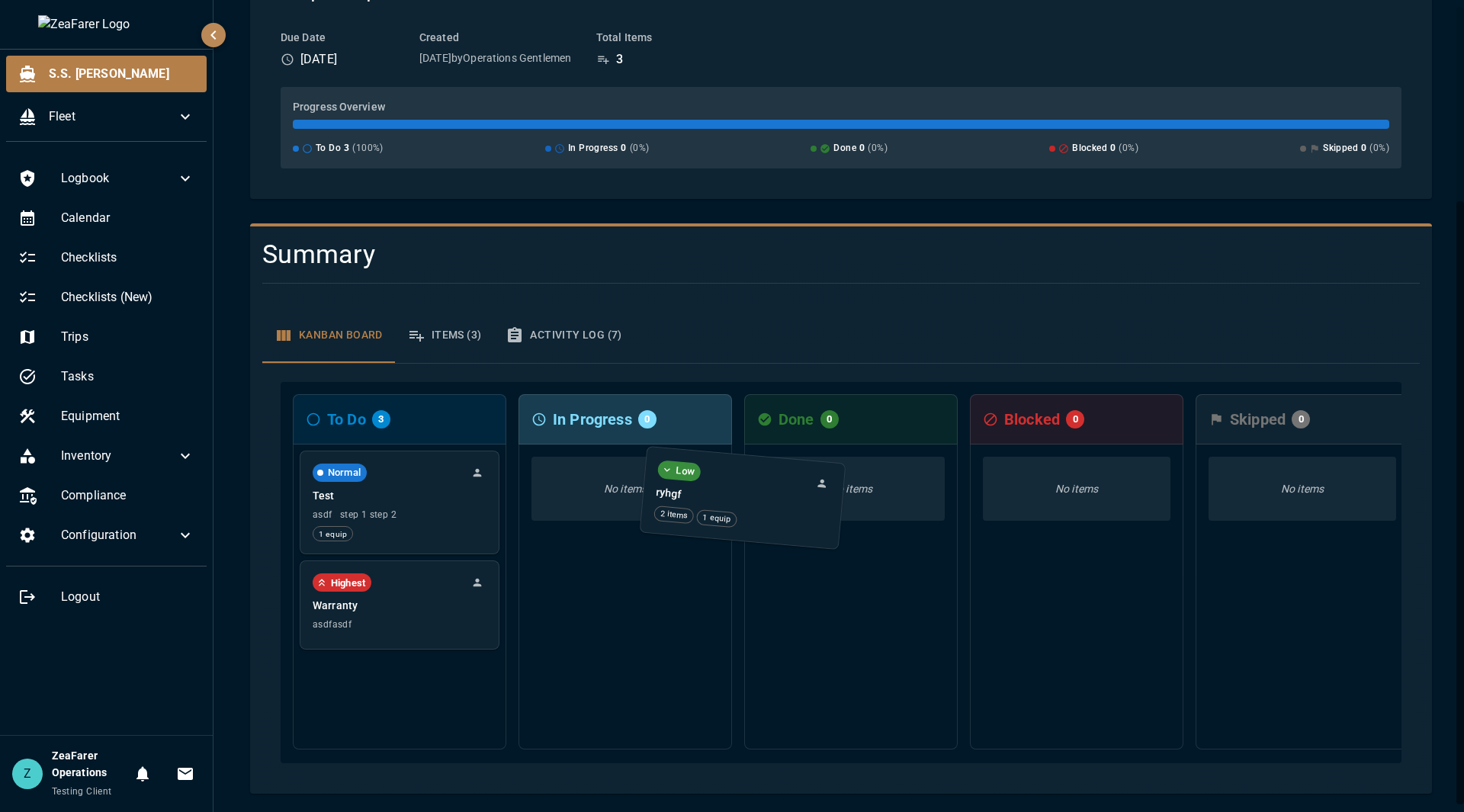
scroll to position [260, 0]
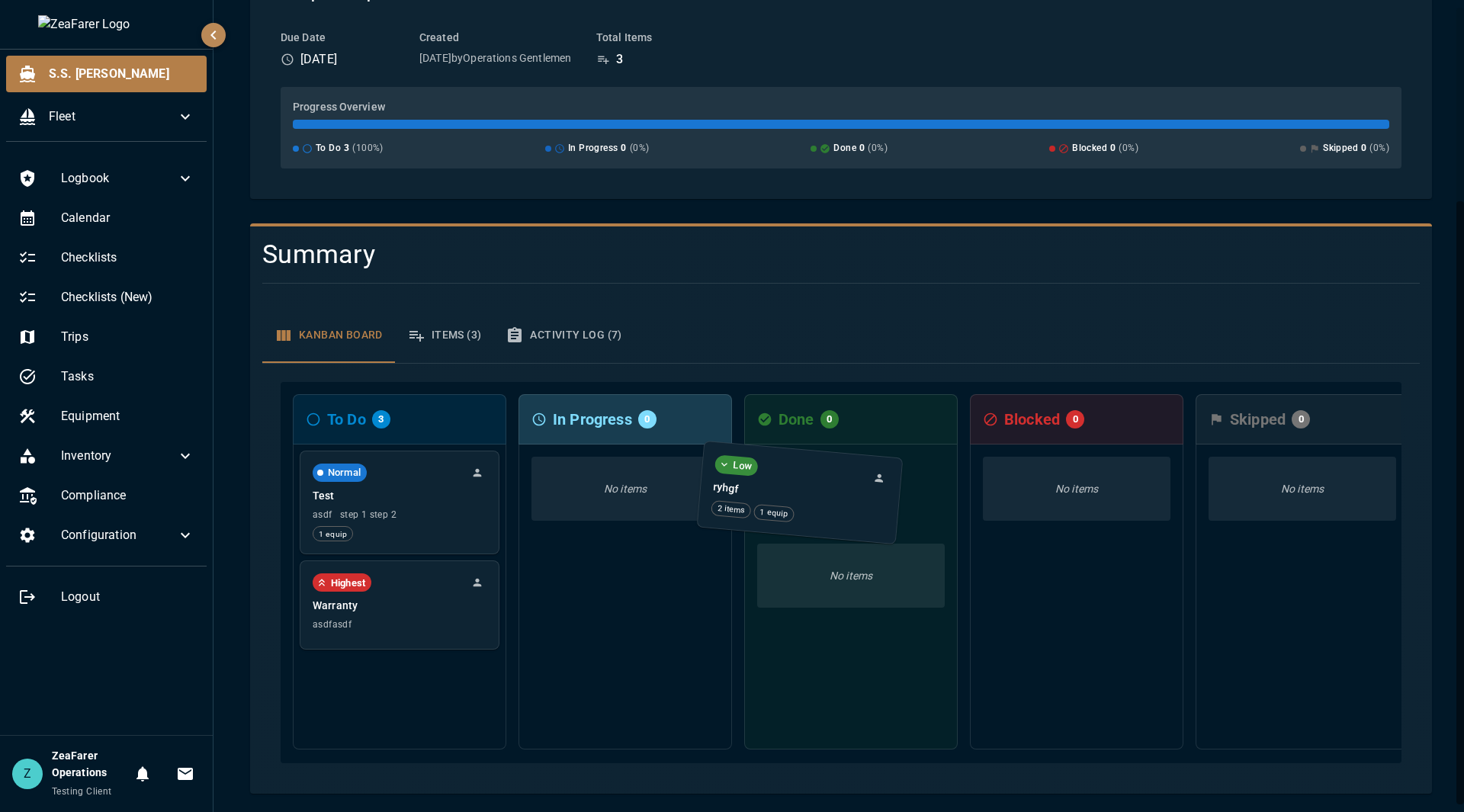
drag, startPoint x: 402, startPoint y: 468, endPoint x: 833, endPoint y: 474, distance: 431.0
click at [834, 474] on div "To Do 3 Low ryhgf 2 items 1 equip Normal Test asdf step 1 step 2 1 equip Highes…" at bounding box center [841, 572] width 1121 height 382
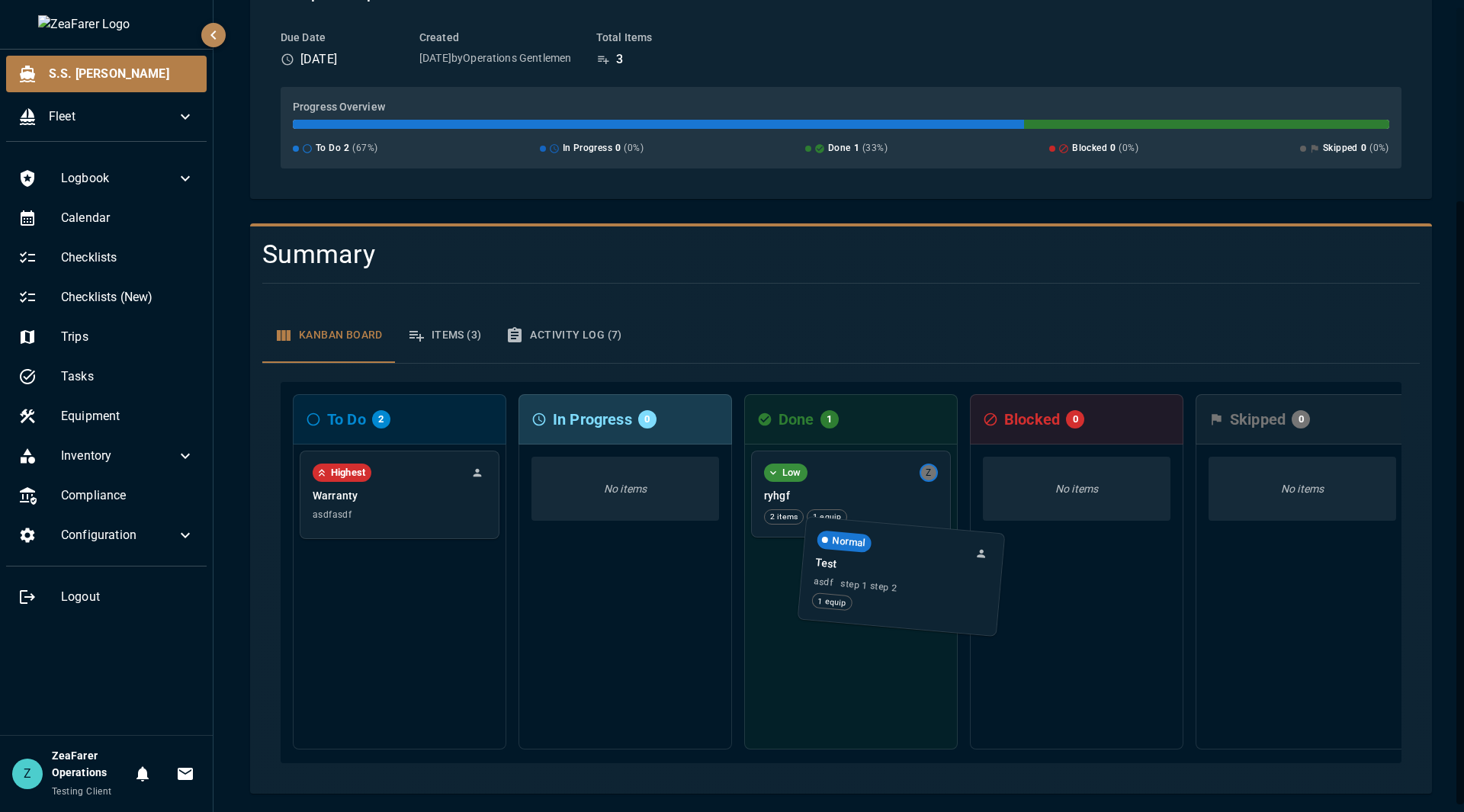
drag, startPoint x: 402, startPoint y: 484, endPoint x: 891, endPoint y: 570, distance: 496.5
click at [891, 570] on div "To Do 2 Normal Test asdf step 1 step 2 1 equip Highest Warranty asdfasdf In Pro…" at bounding box center [841, 572] width 1121 height 382
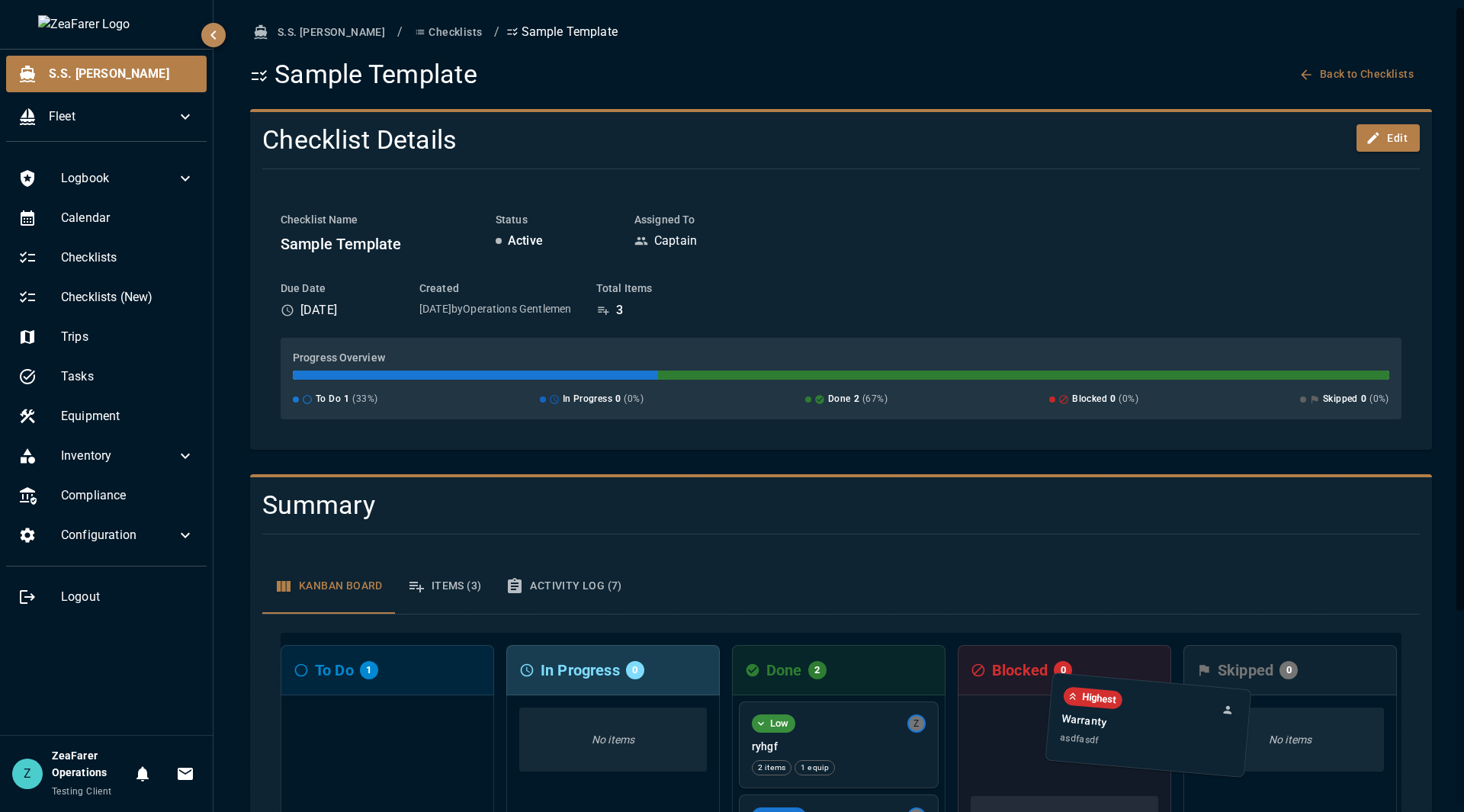
scroll to position [0, 31]
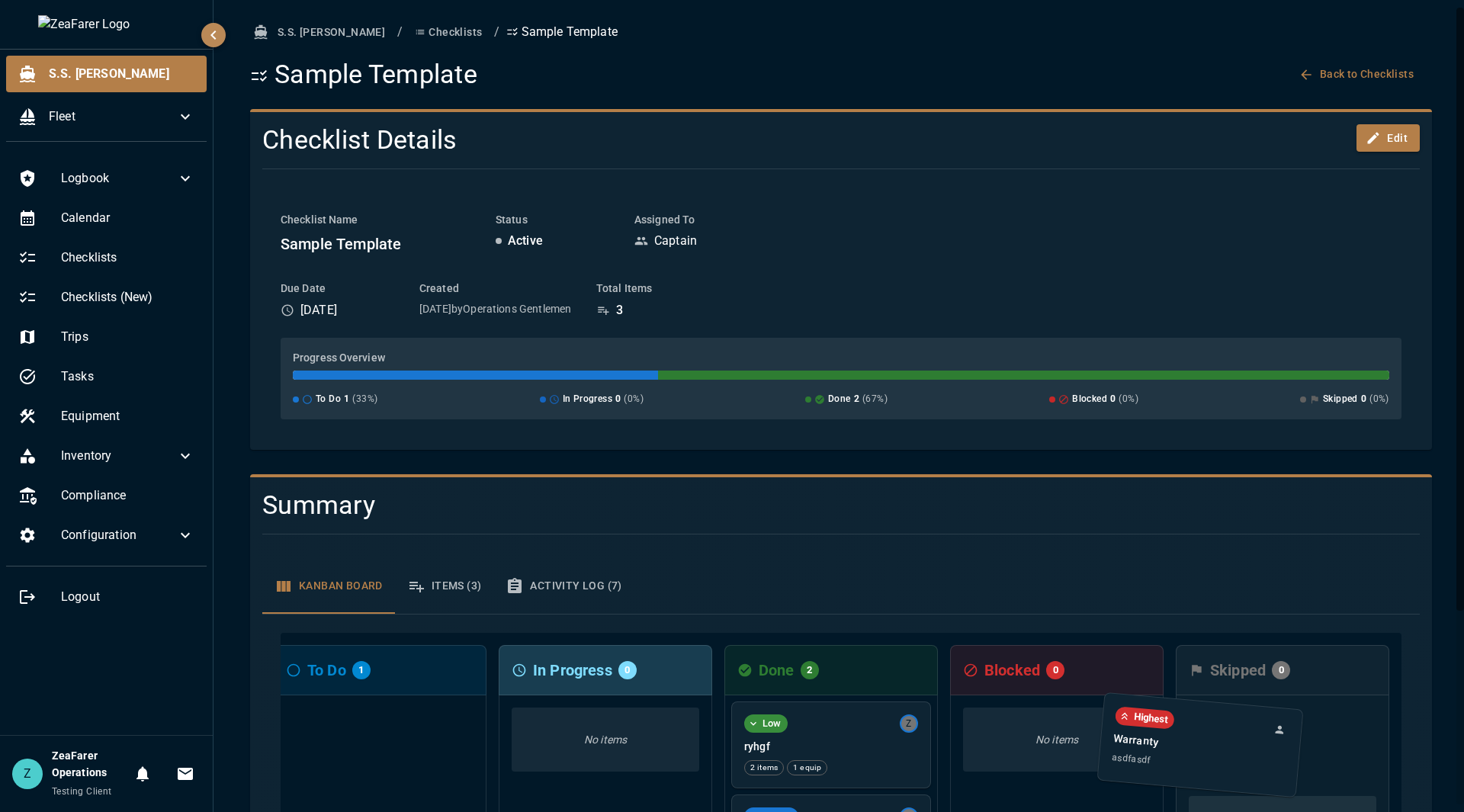
drag, startPoint x: 423, startPoint y: 753, endPoint x: 1222, endPoint y: 751, distance: 799.0
click at [1224, 752] on div "To Do 1 Highest Warranty asdfasdf In Progress 0 No items Done 2 Low Z ryhgf 2 i…" at bounding box center [841, 824] width 1121 height 382
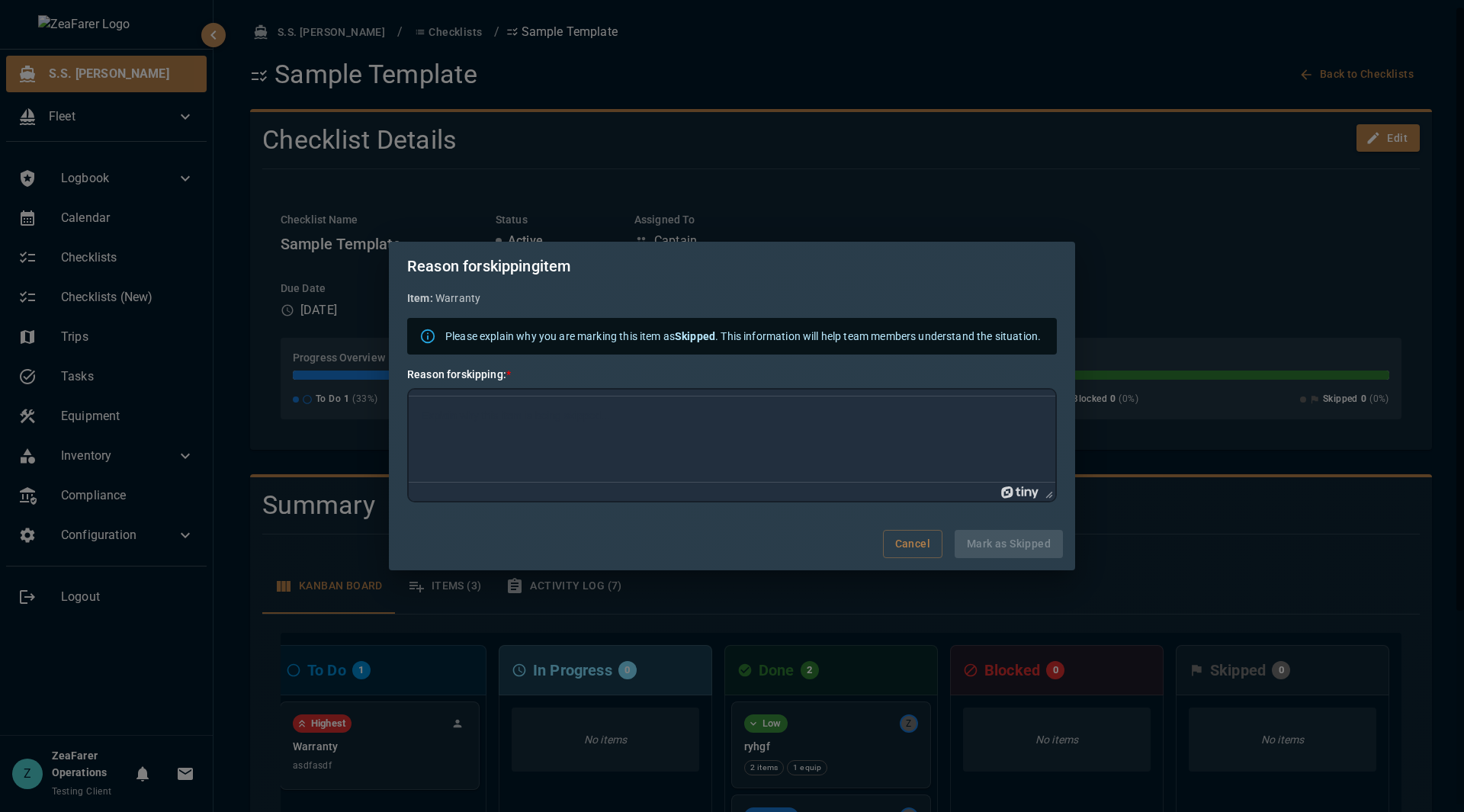
scroll to position [0, 0]
click at [606, 447] on body "Rich Text Area. Press ALT-0 for help." at bounding box center [732, 446] width 622 height 16
click at [1004, 548] on button "Mark as Skipped" at bounding box center [1008, 544] width 108 height 28
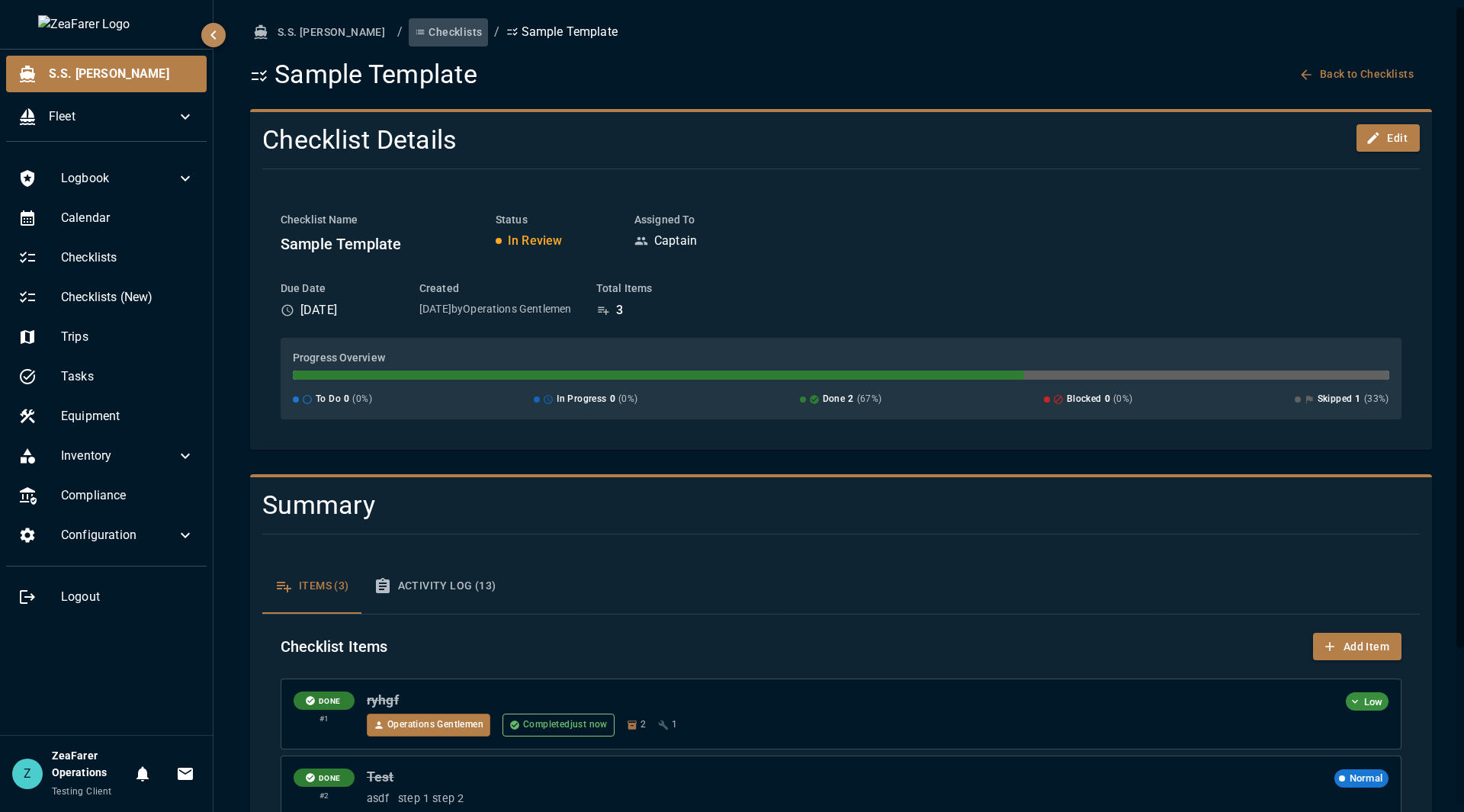
click at [409, 19] on button "Checklists" at bounding box center [448, 32] width 79 height 28
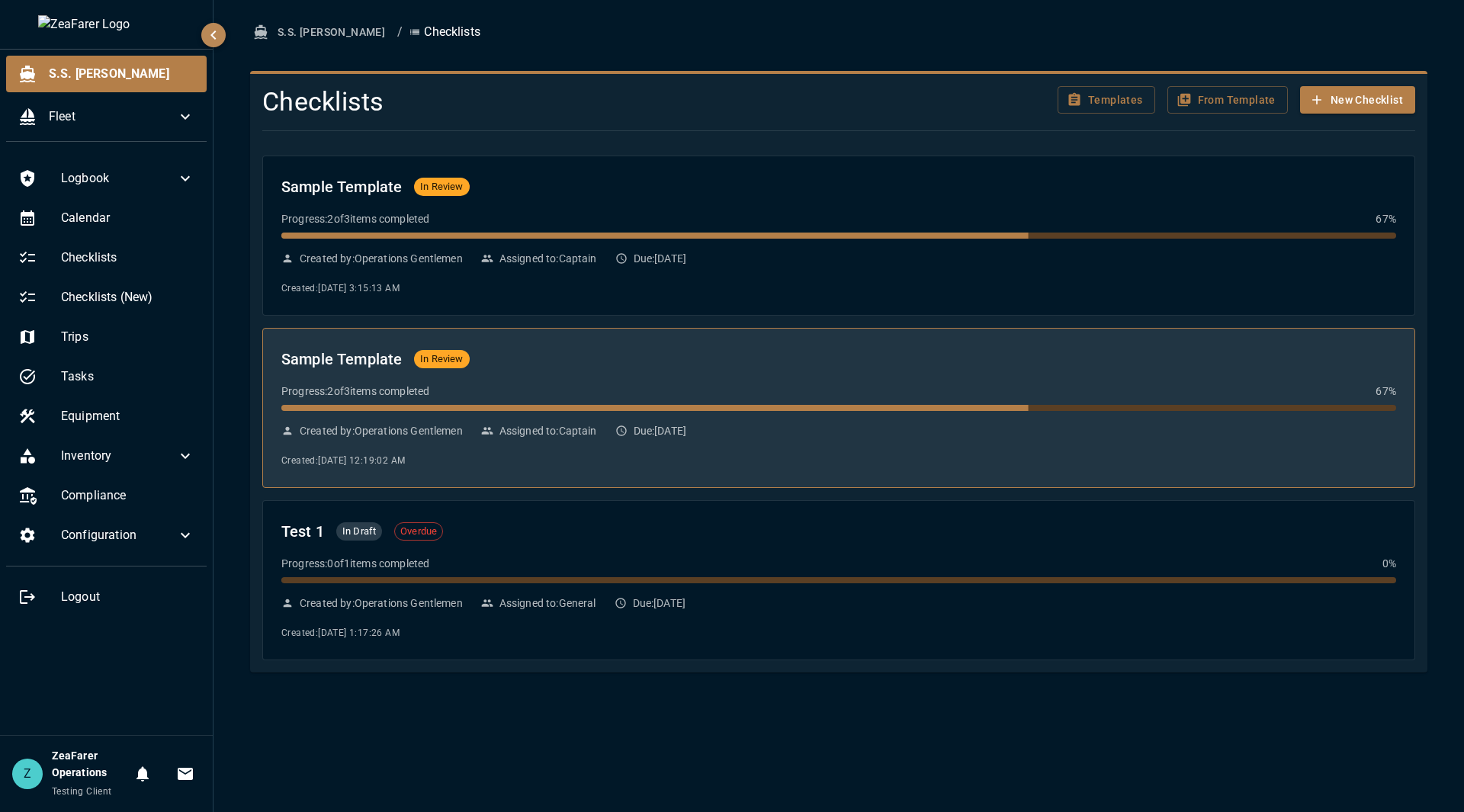
click at [791, 414] on div "Sample Template In Review Progress: 2 of 3 items completed 67 % Created by: Ope…" at bounding box center [838, 408] width 1115 height 122
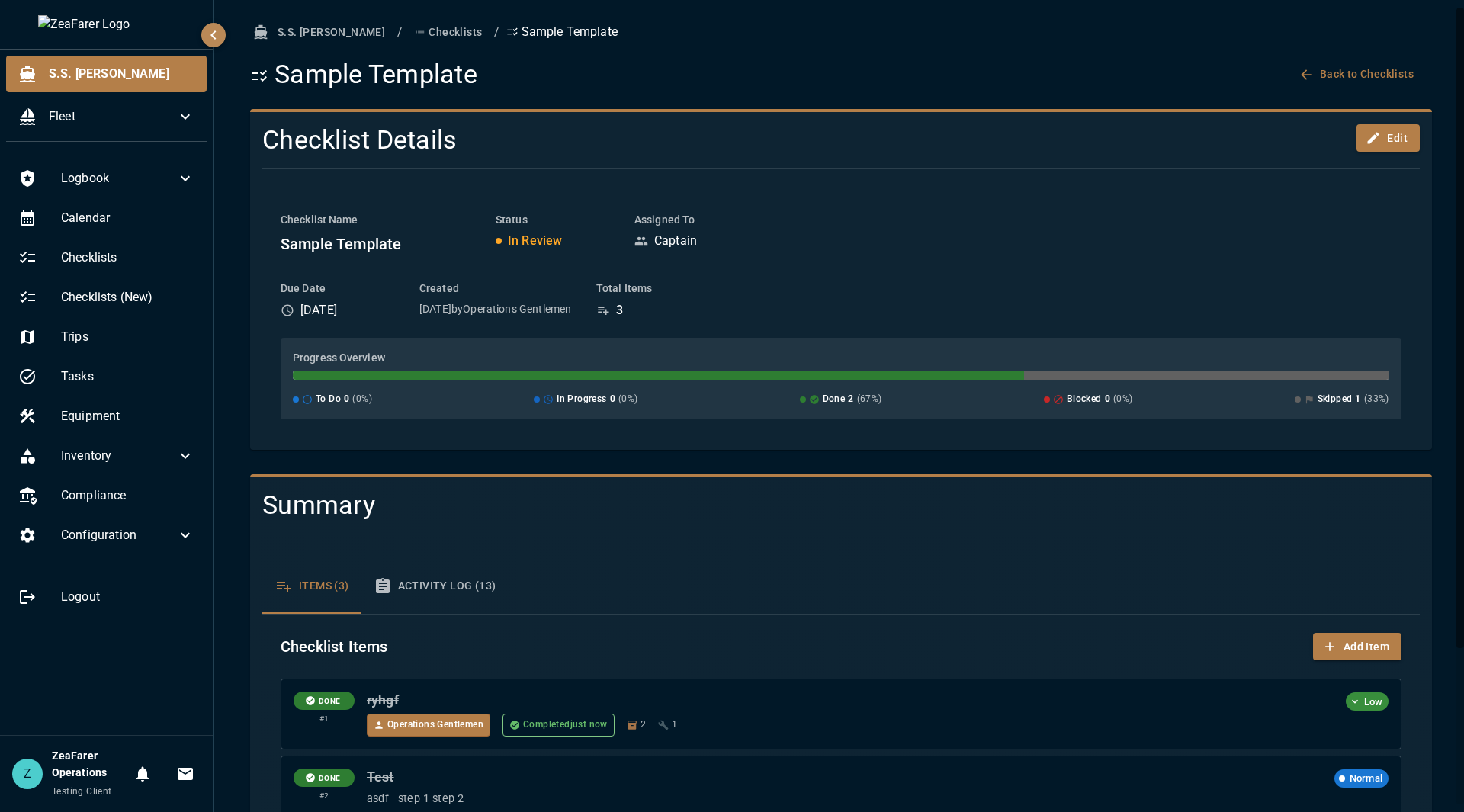
click at [389, 49] on div "S.S. [PERSON_NAME] / Checklists / Sample Template Sample Template Back to Check…" at bounding box center [841, 54] width 1182 height 72
click at [409, 36] on button "Checklists" at bounding box center [448, 32] width 79 height 28
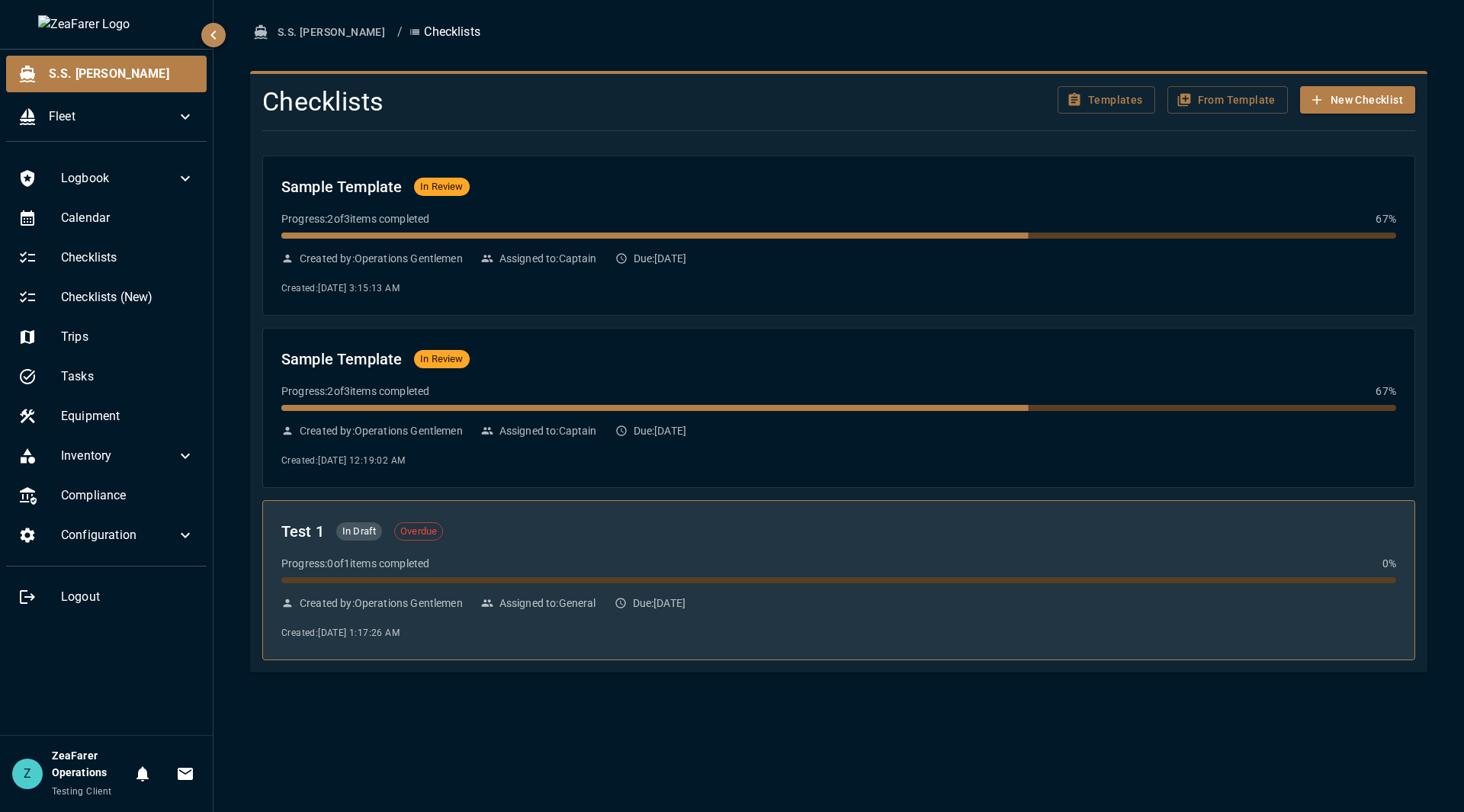
click at [769, 570] on div "Progress: 0 of 1 items completed 0 %" at bounding box center [838, 563] width 1115 height 16
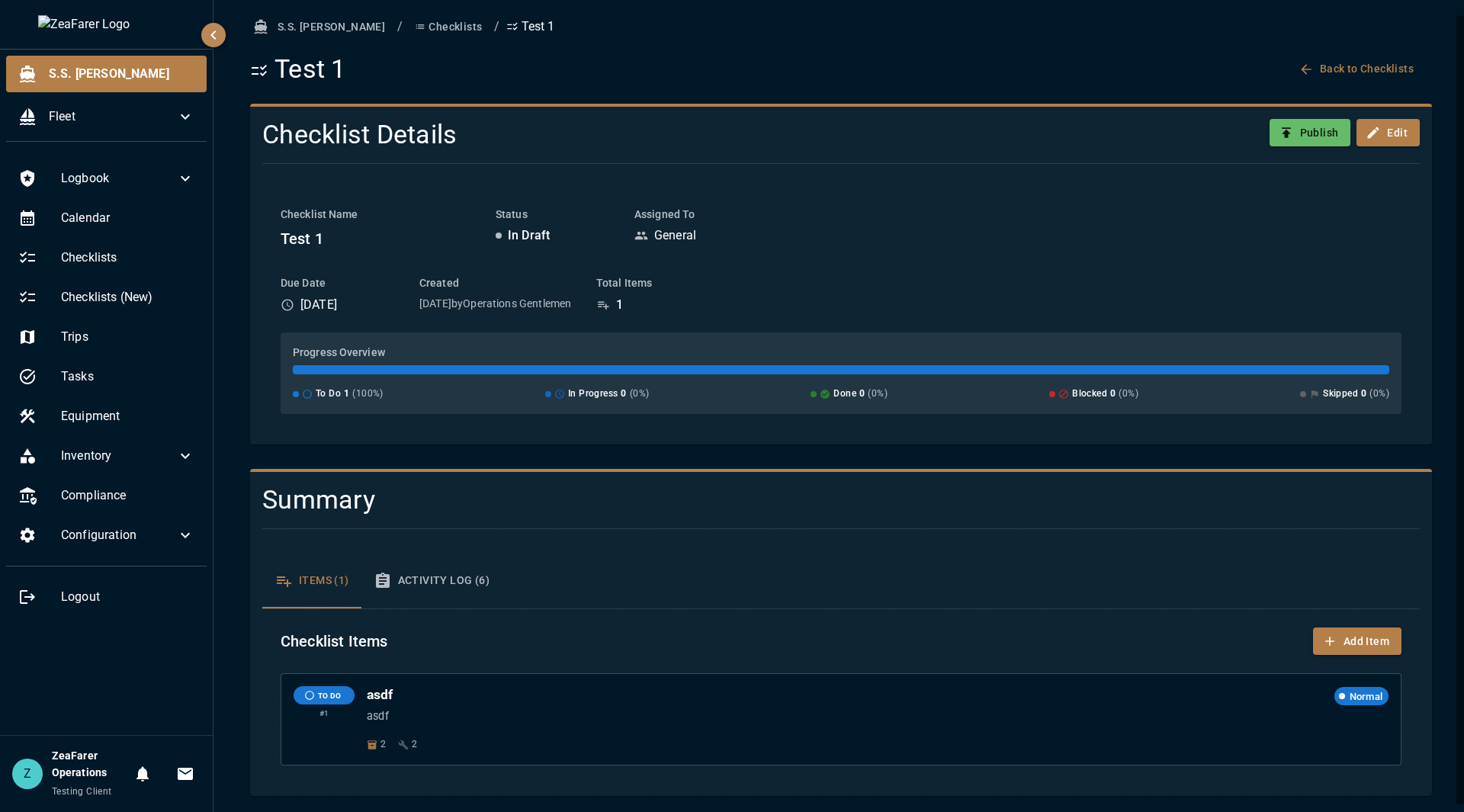
scroll to position [7, 0]
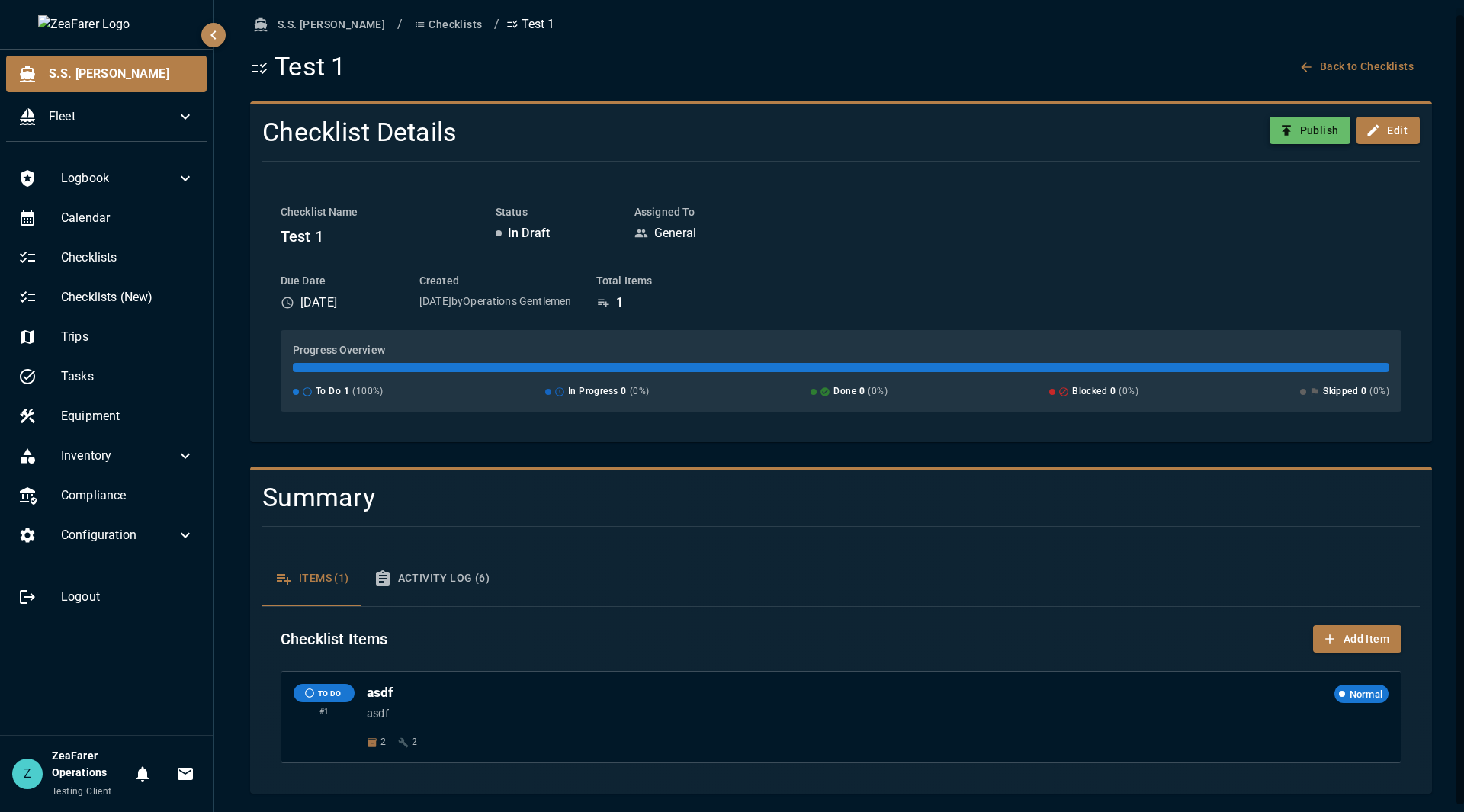
click at [1296, 122] on button "Publish" at bounding box center [1310, 131] width 82 height 28
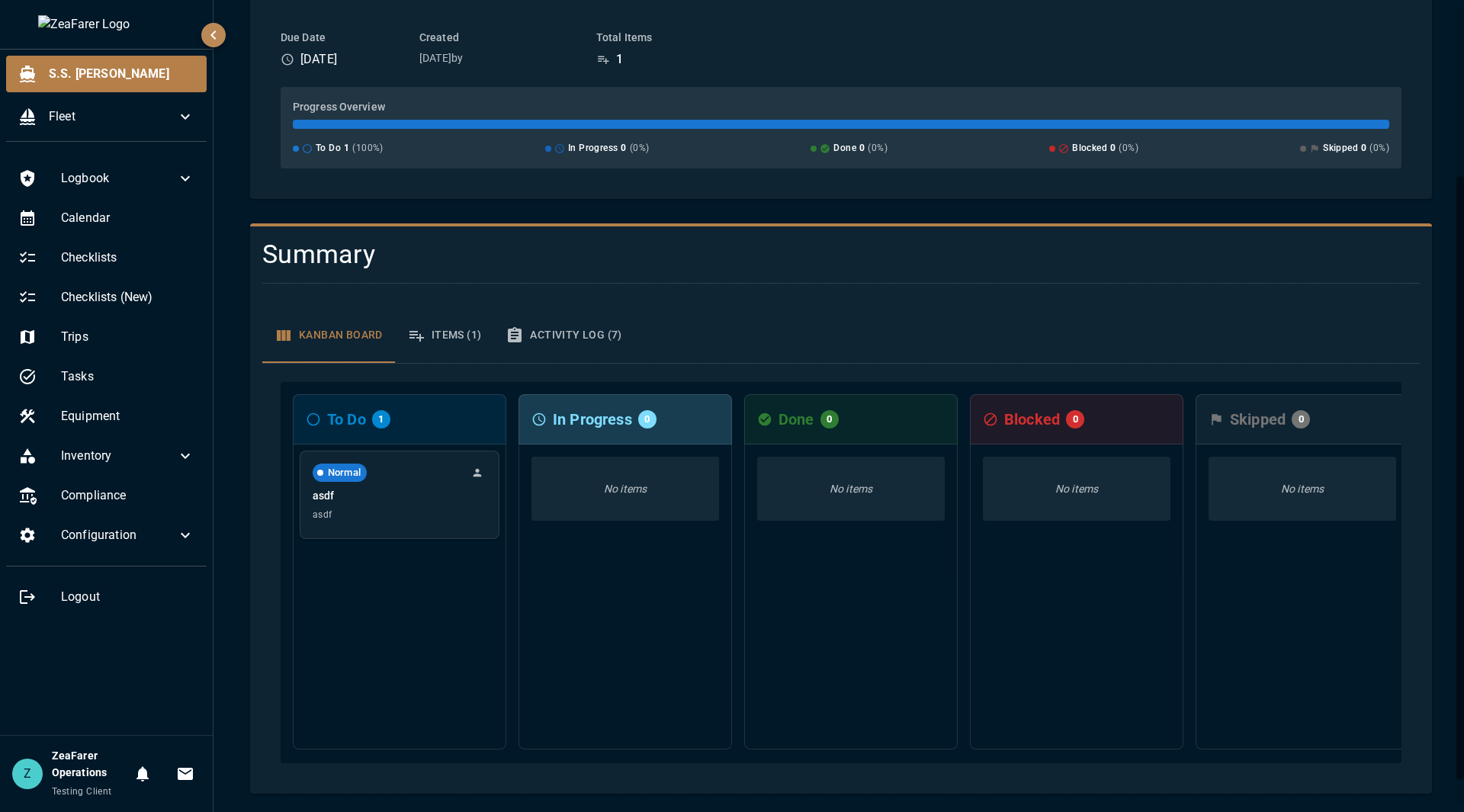
scroll to position [260, 0]
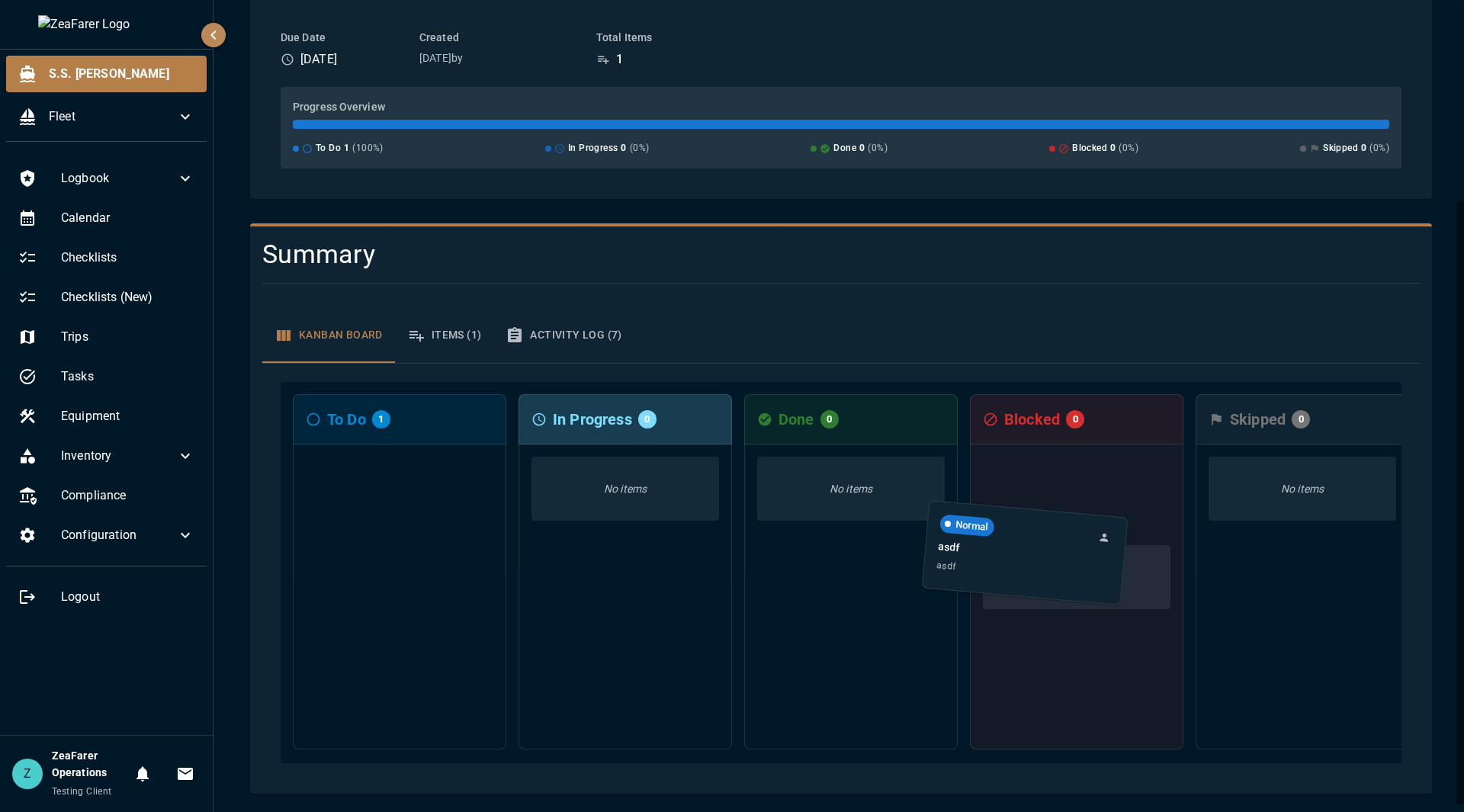
drag, startPoint x: 404, startPoint y: 481, endPoint x: 1033, endPoint y: 552, distance: 633.0
click at [1033, 552] on div "To Do 1 Normal asdf asdf In Progress 0 No items Done 0 No items Blocked 0 No it…" at bounding box center [841, 572] width 1121 height 382
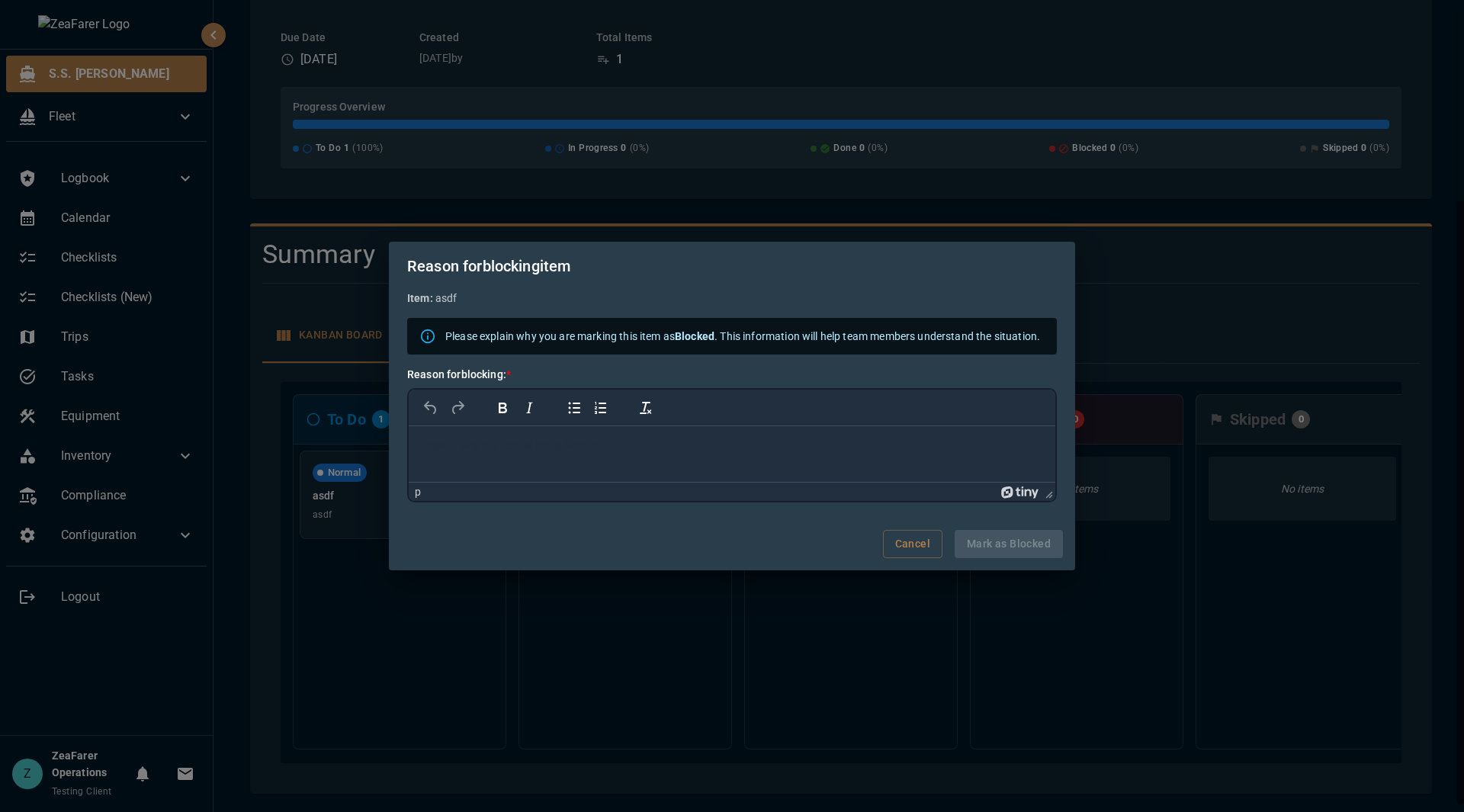
scroll to position [0, 0]
click at [594, 435] on html at bounding box center [732, 446] width 647 height 40
click at [1022, 542] on button "Mark as Blocked" at bounding box center [1008, 544] width 108 height 28
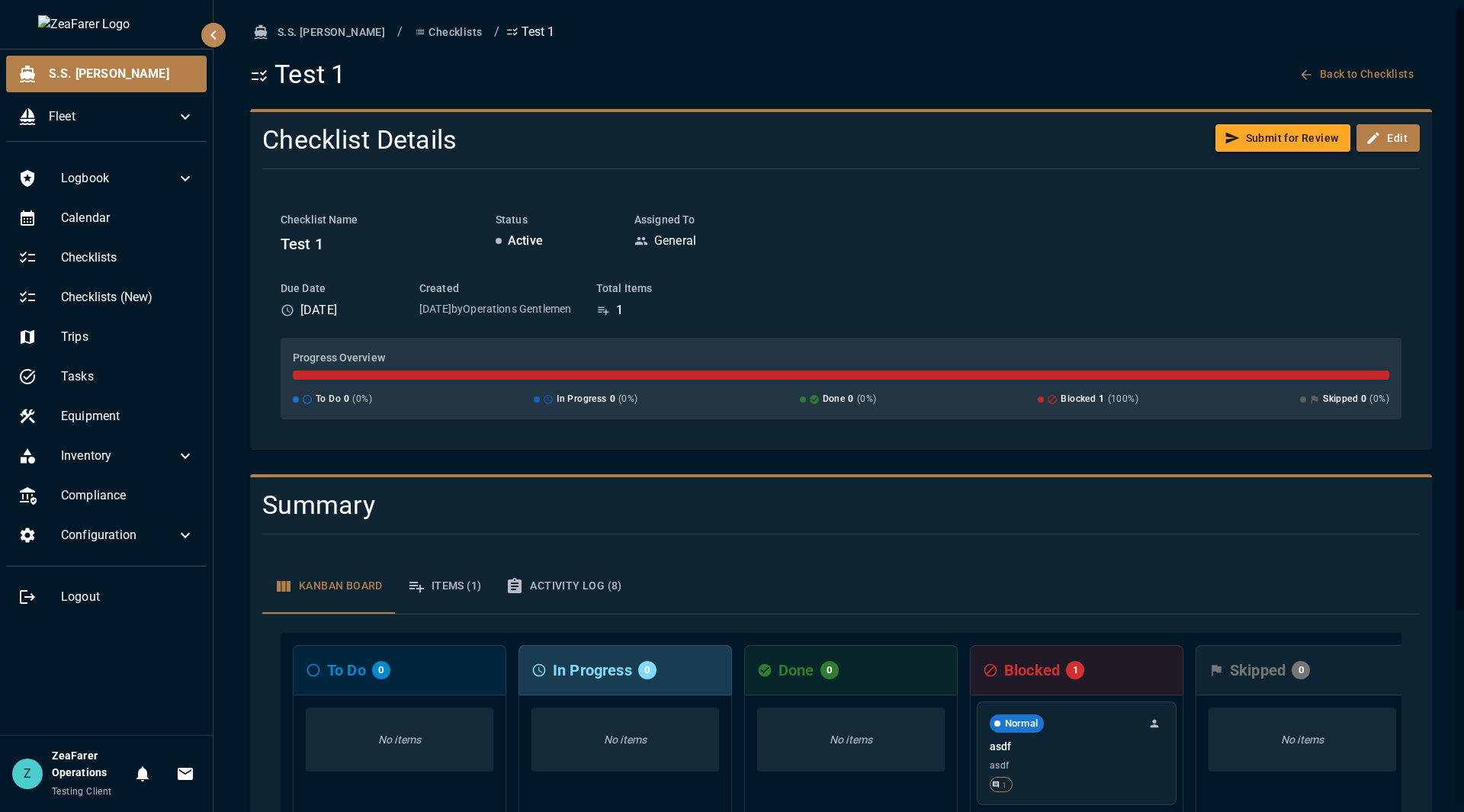
click at [1283, 137] on button "Submit for Review" at bounding box center [1283, 138] width 136 height 28
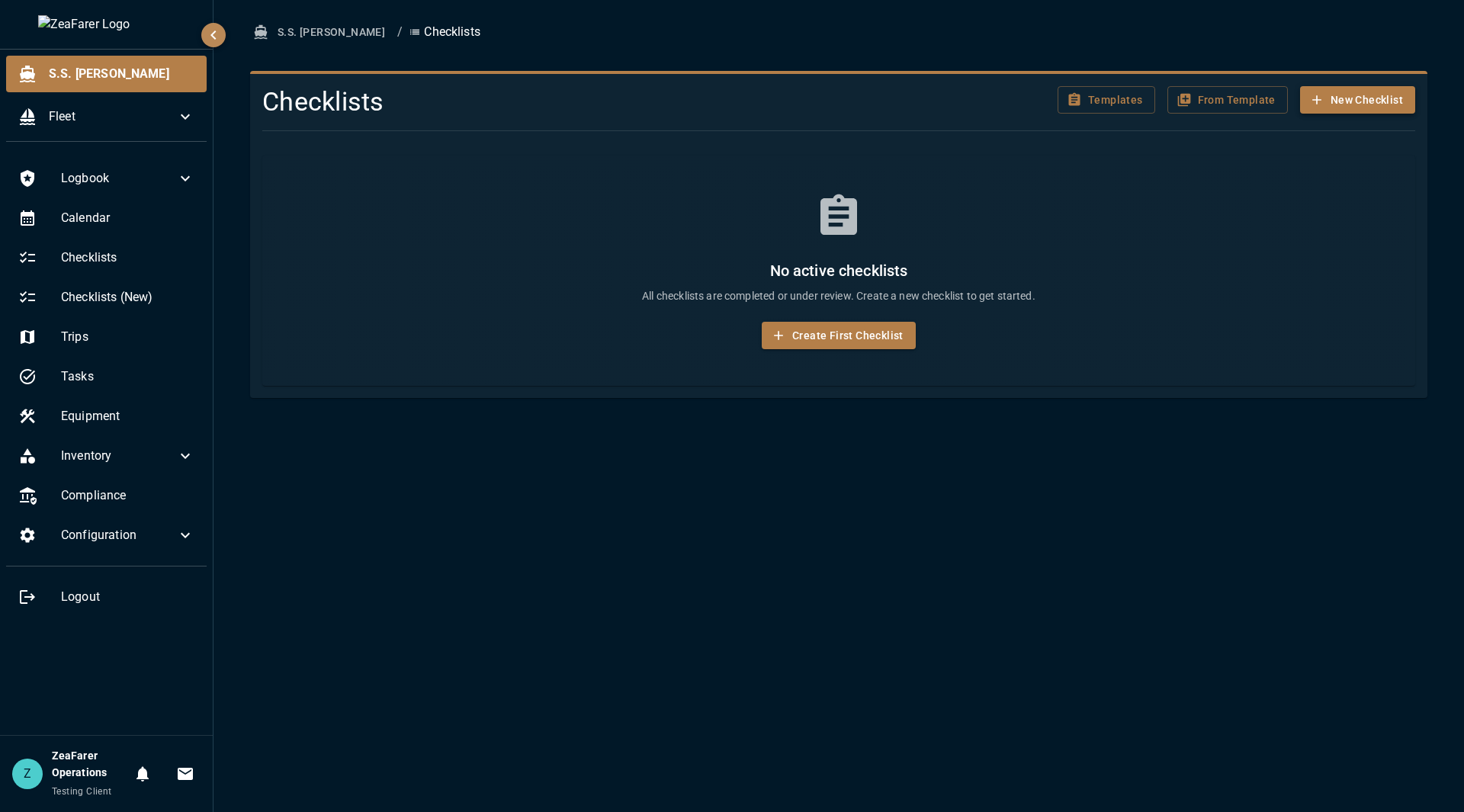
click at [1351, 101] on button "New Checklist" at bounding box center [1358, 101] width 115 height 28
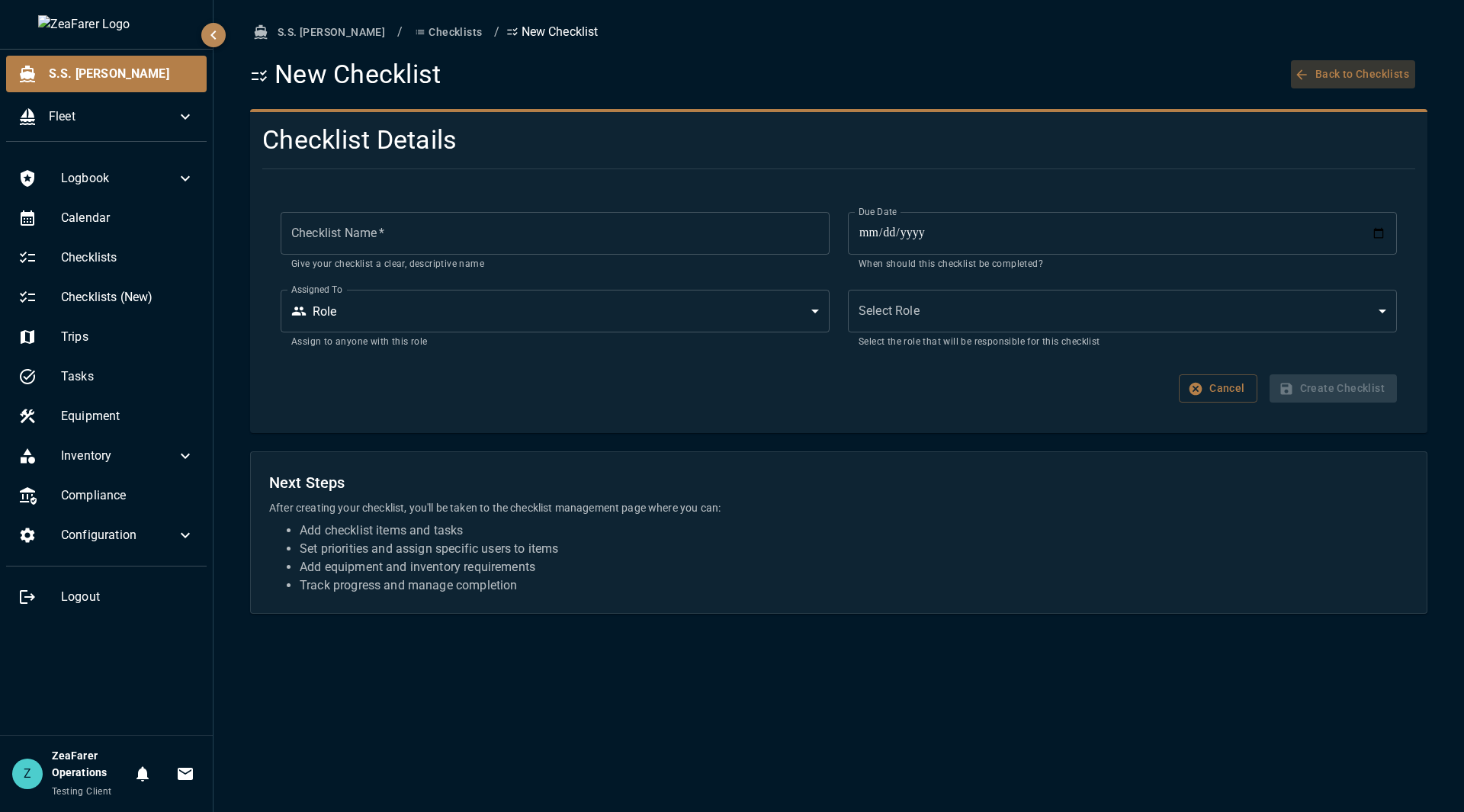
click at [1343, 73] on button "Back to Checklists" at bounding box center [1353, 74] width 124 height 28
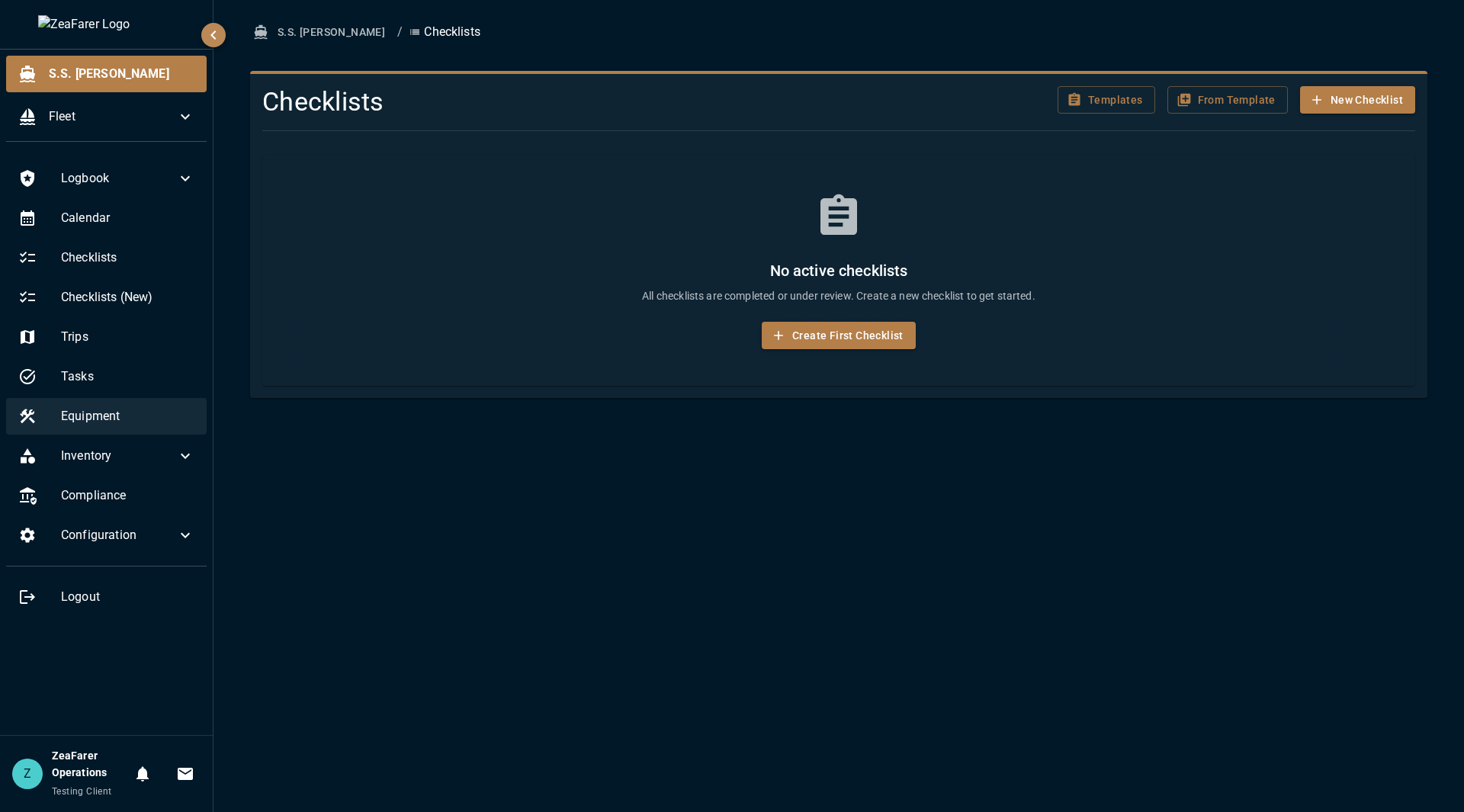
click at [57, 421] on div "Equipment" at bounding box center [106, 416] width 200 height 36
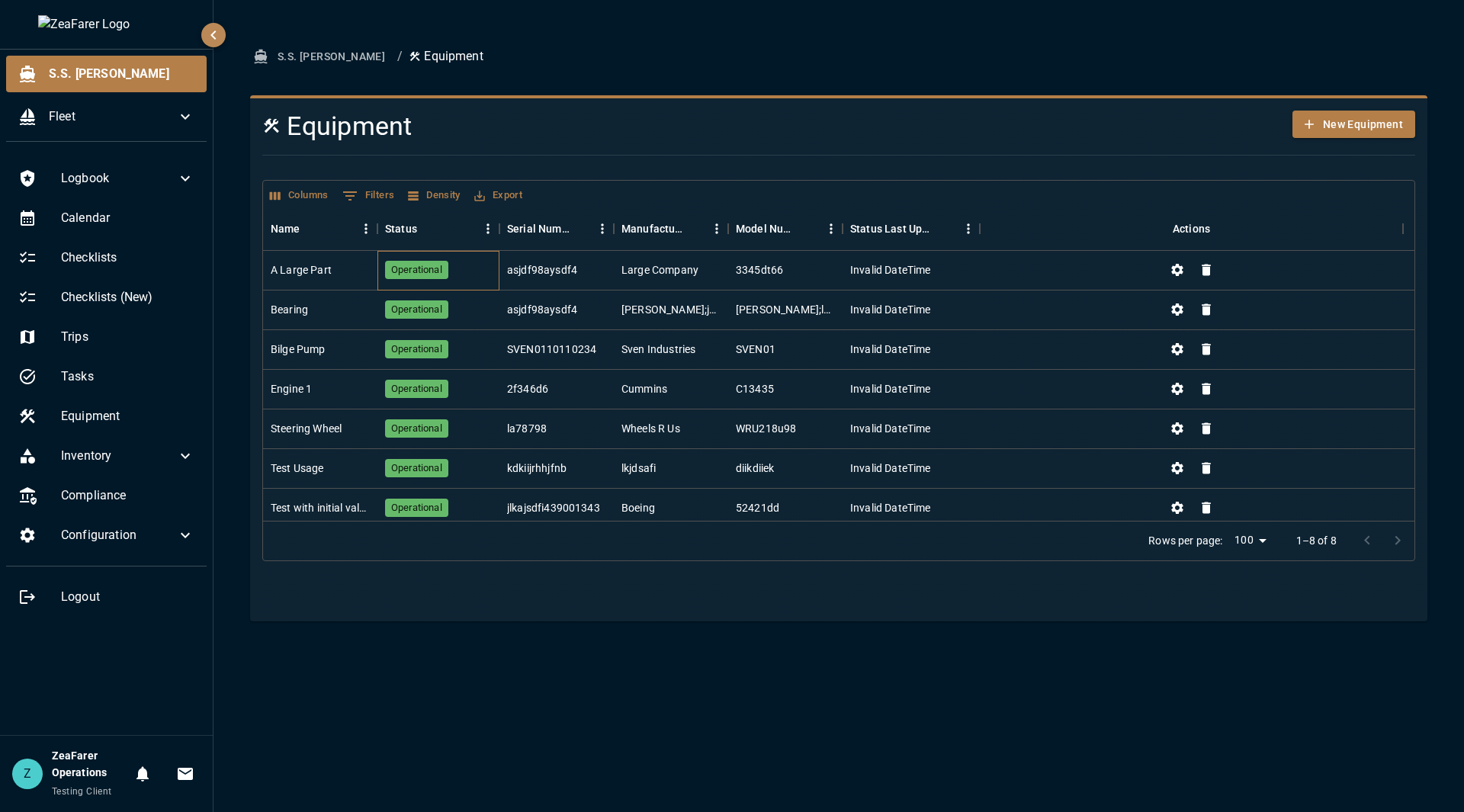
click at [494, 273] on div "Operational" at bounding box center [439, 270] width 122 height 40
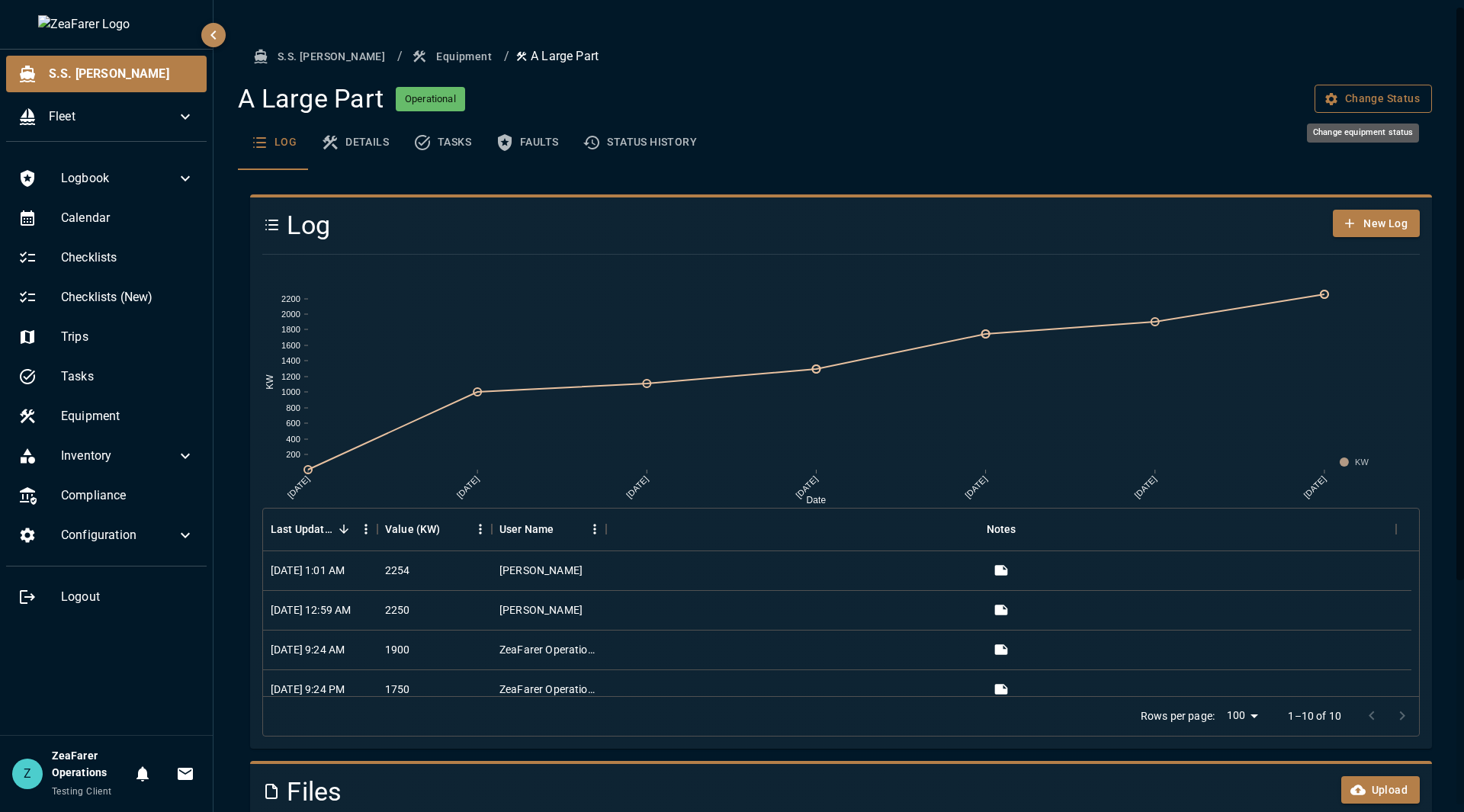
click at [1349, 106] on button "Change Status" at bounding box center [1373, 99] width 117 height 28
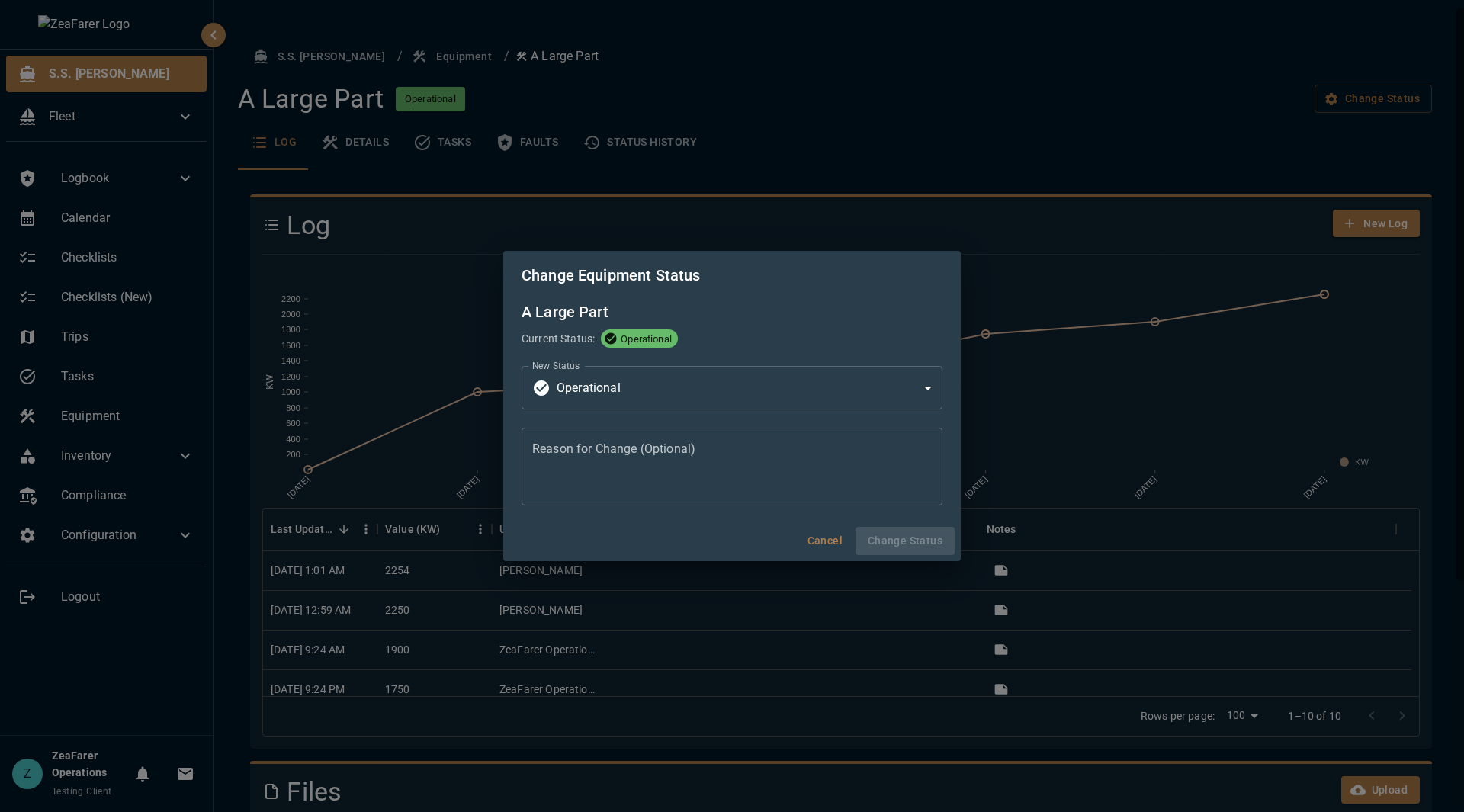
click at [1054, 149] on div "Change Equipment Status A Large Part Current Status: Operational New Status Ope…" at bounding box center [732, 406] width 1464 height 812
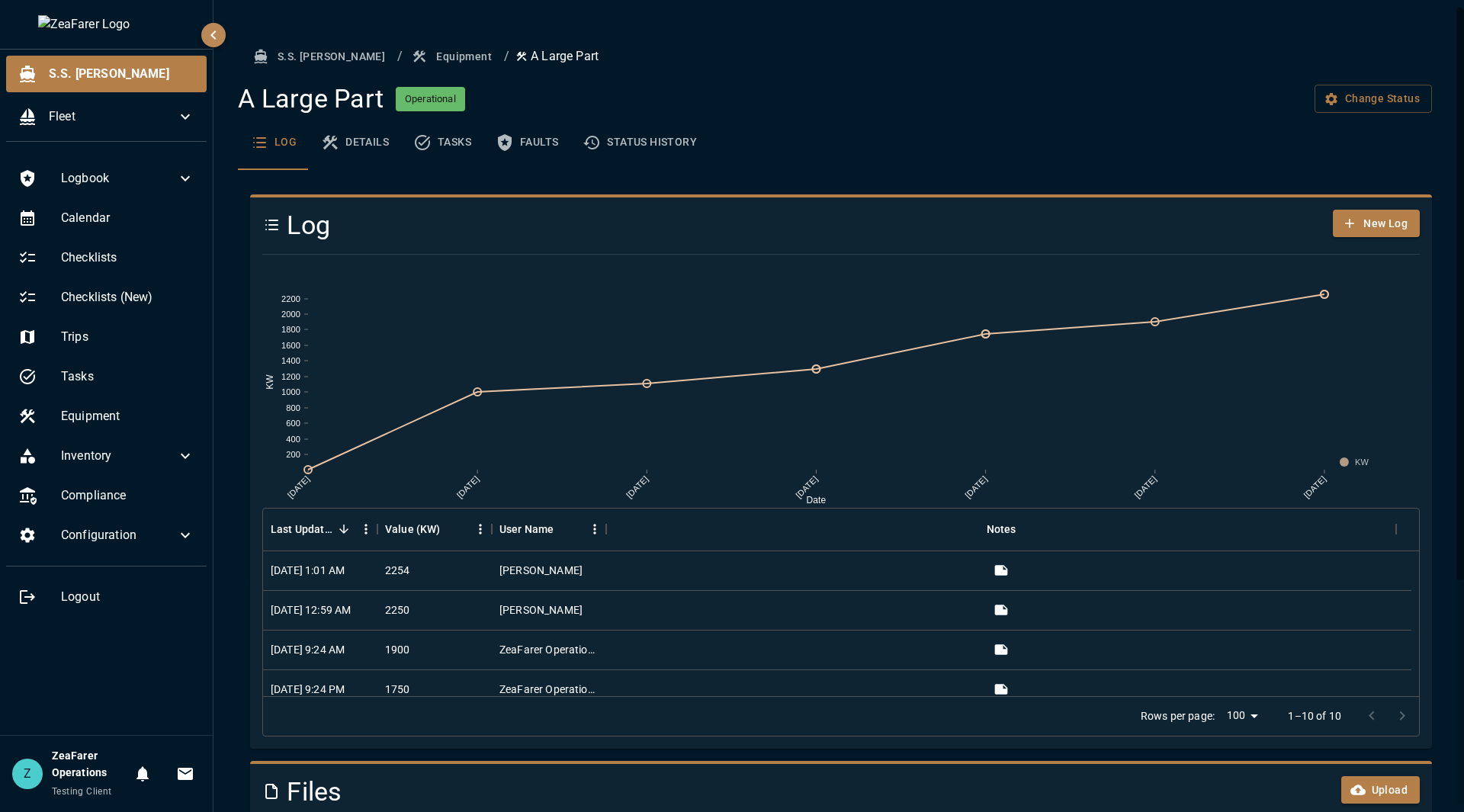
click at [340, 145] on button "Details" at bounding box center [355, 143] width 92 height 55
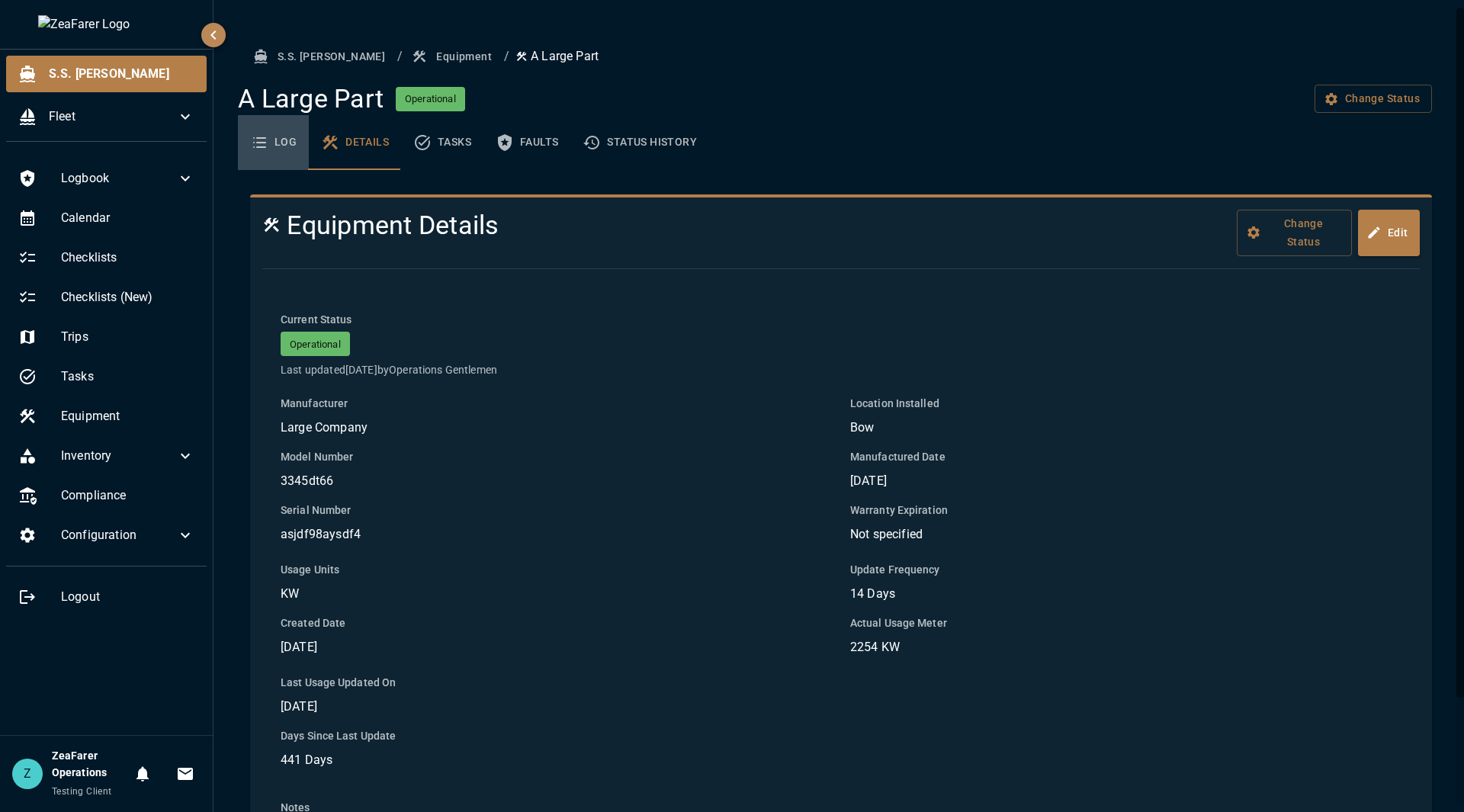
click at [250, 143] on icon "basic tabs example" at bounding box center [259, 143] width 18 height 18
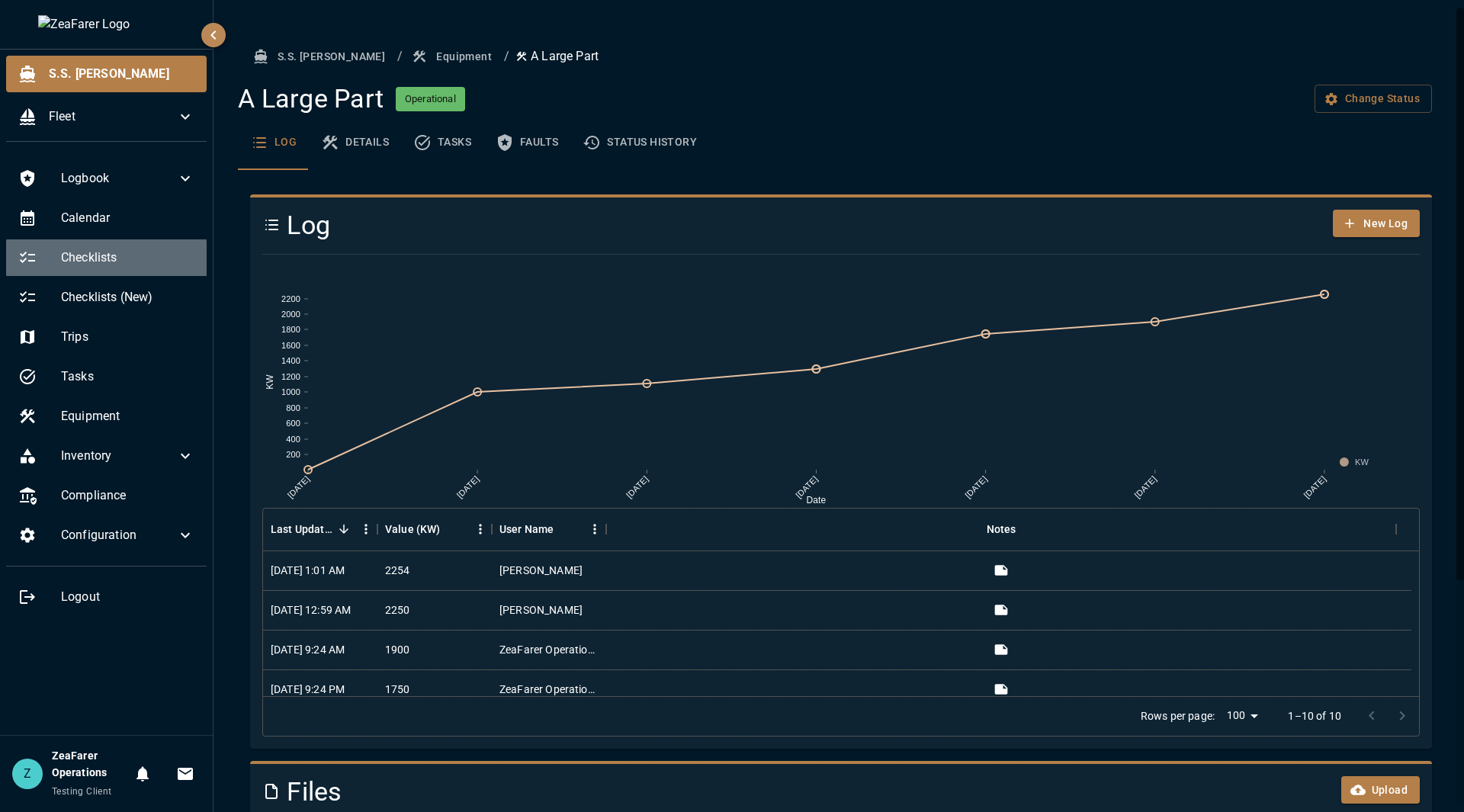
click at [123, 259] on span "Checklists" at bounding box center [128, 258] width 134 height 18
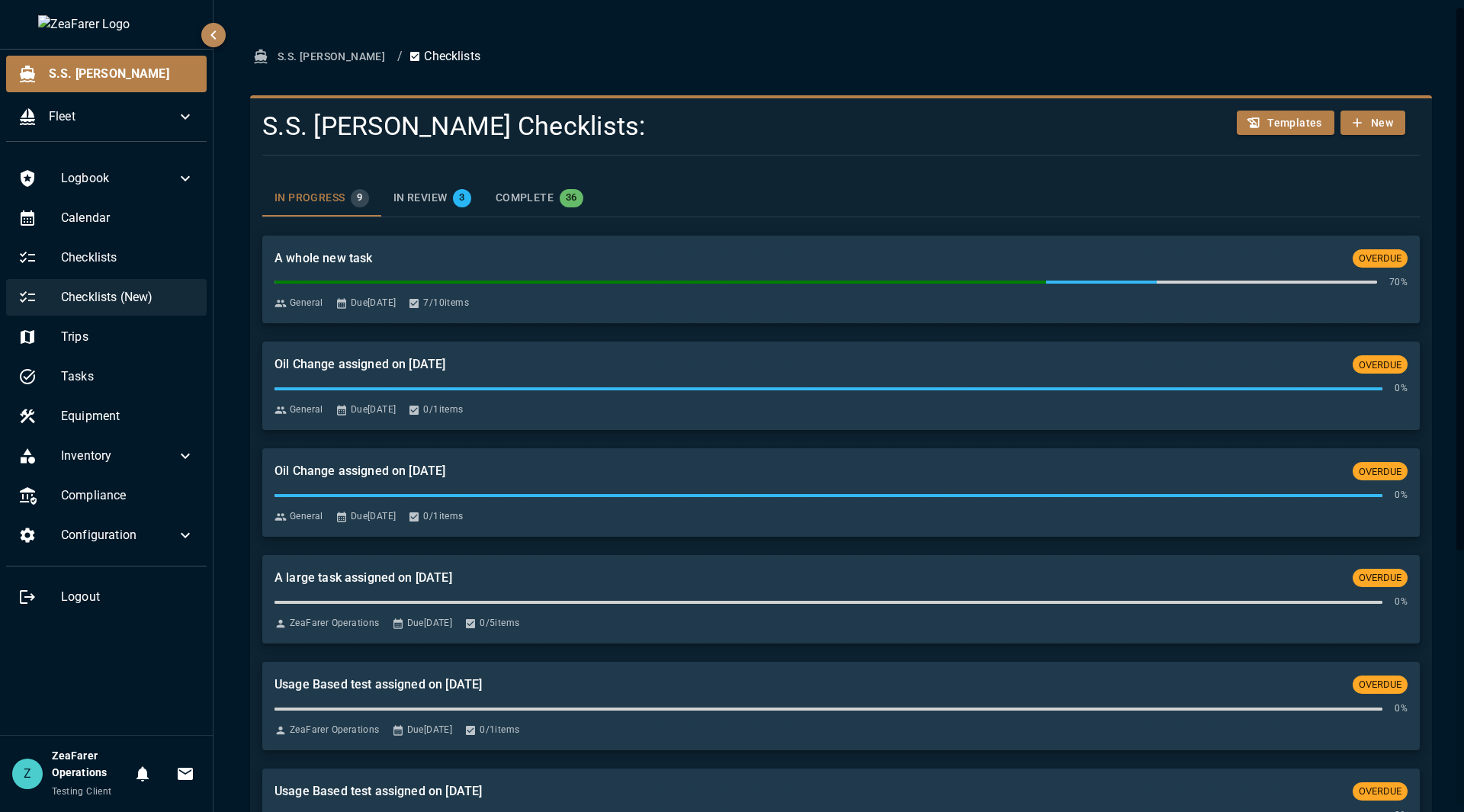
click at [157, 298] on span "Checklists (New)" at bounding box center [128, 298] width 134 height 18
